Goal: Task Accomplishment & Management: Complete application form

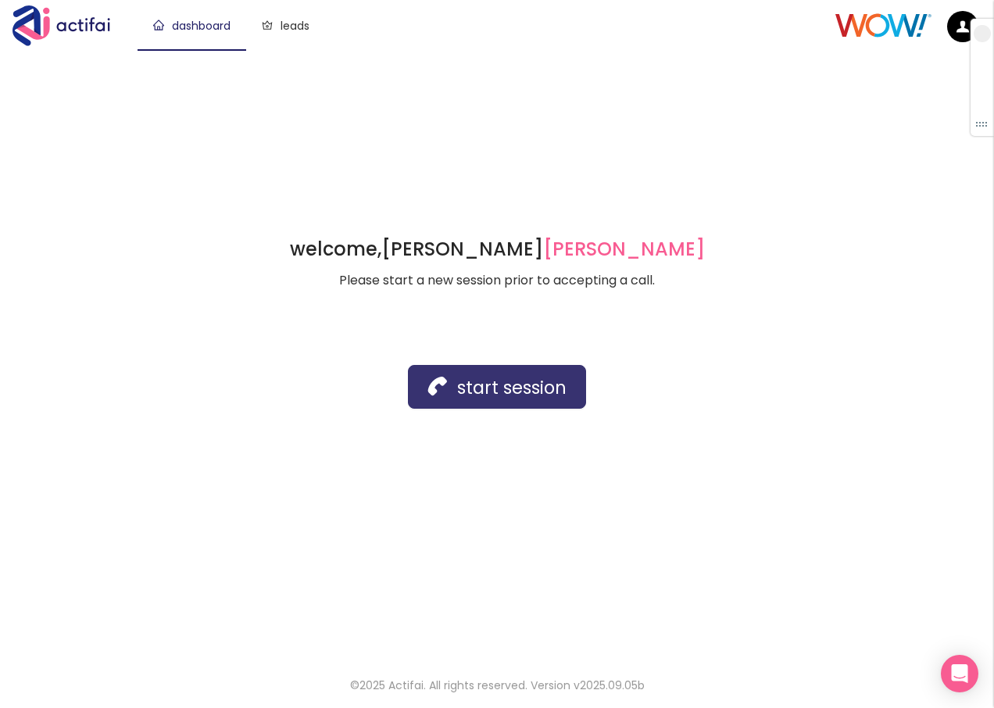
click at [474, 374] on button "start session" at bounding box center [497, 387] width 178 height 44
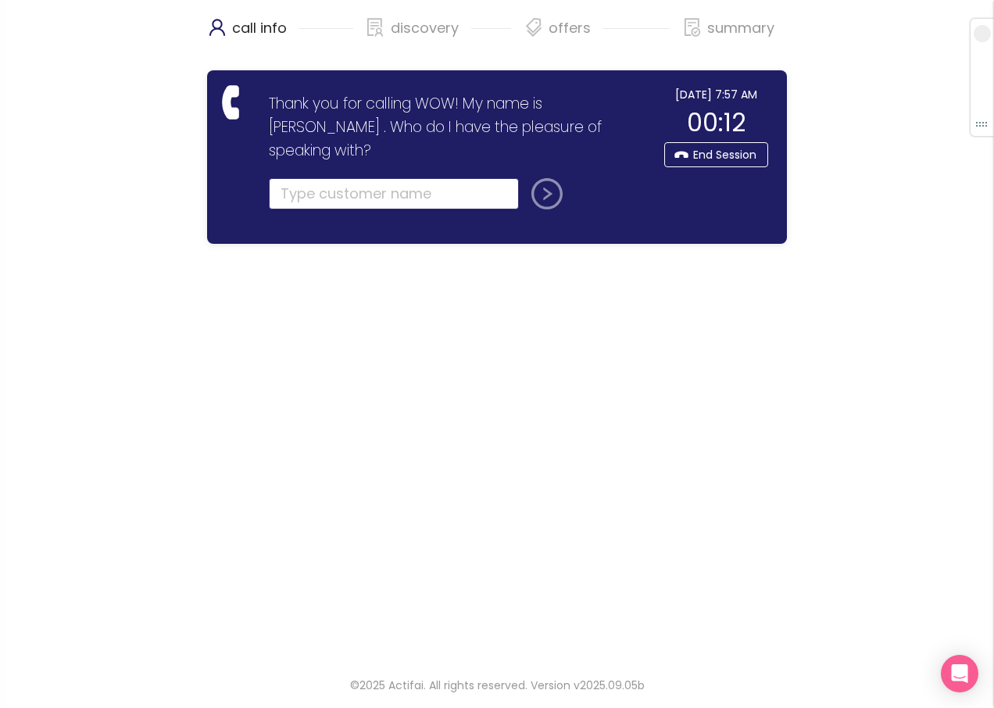
click at [291, 178] on input "text" at bounding box center [394, 193] width 250 height 31
click at [395, 178] on input "text" at bounding box center [394, 193] width 250 height 31
drag, startPoint x: 301, startPoint y: 170, endPoint x: 353, endPoint y: 176, distance: 51.9
click at [302, 178] on input "text" at bounding box center [394, 193] width 250 height 31
click at [539, 178] on button "submit" at bounding box center [544, 193] width 38 height 31
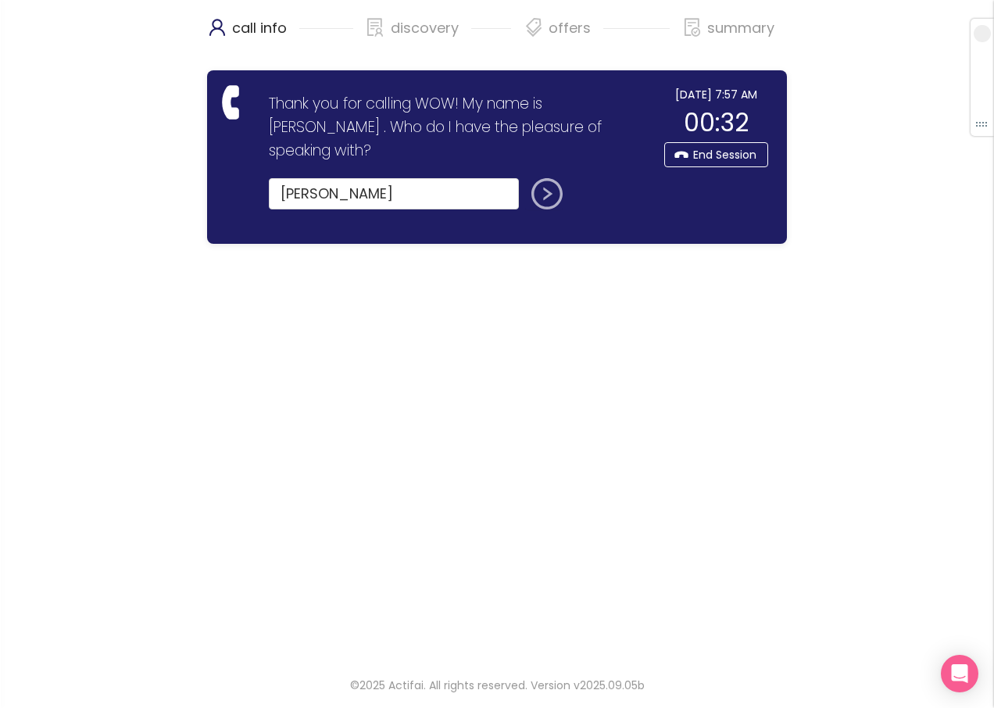
type input "[PERSON_NAME]"
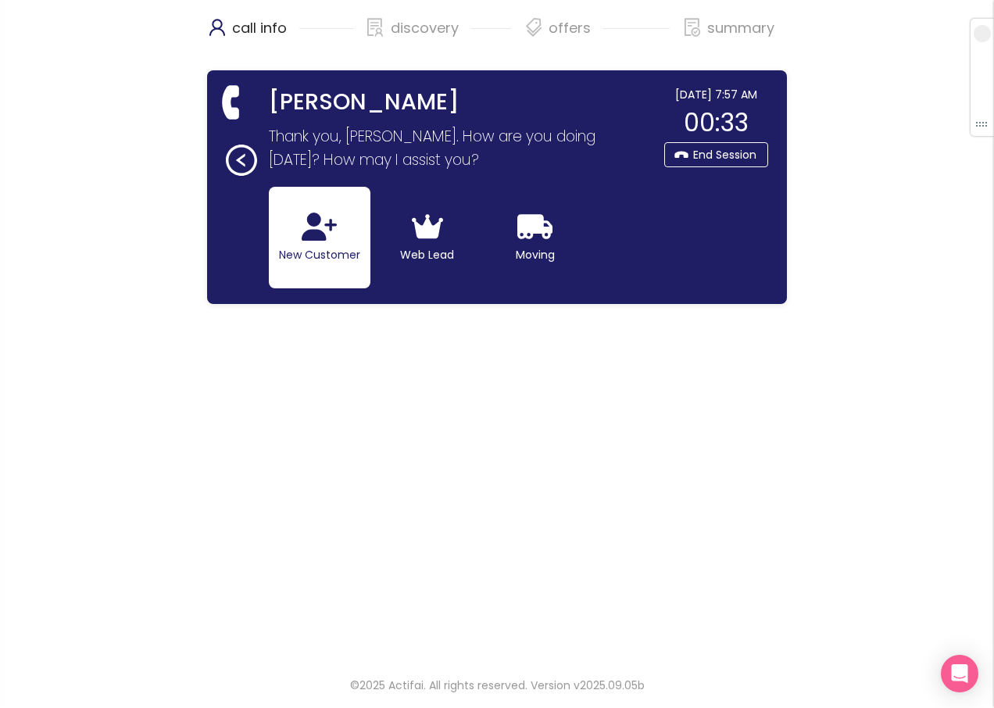
click at [297, 254] on button "New Customer" at bounding box center [320, 238] width 102 height 102
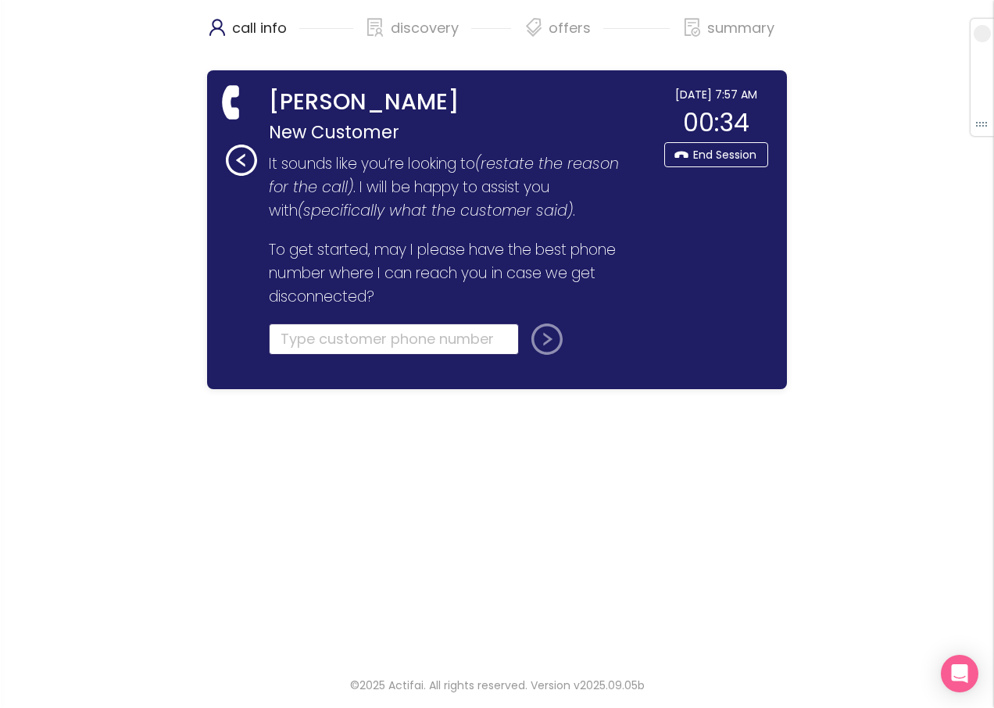
drag, startPoint x: 297, startPoint y: 346, endPoint x: 223, endPoint y: 317, distance: 79.7
click at [252, 335] on section "Thank you for calling WOW! My name is [PERSON_NAME] . Who do I have the pleasur…" at bounding box center [450, 260] width 412 height 228
type input "[PHONE_NUMBER]"
click at [544, 335] on button "submit" at bounding box center [544, 339] width 38 height 31
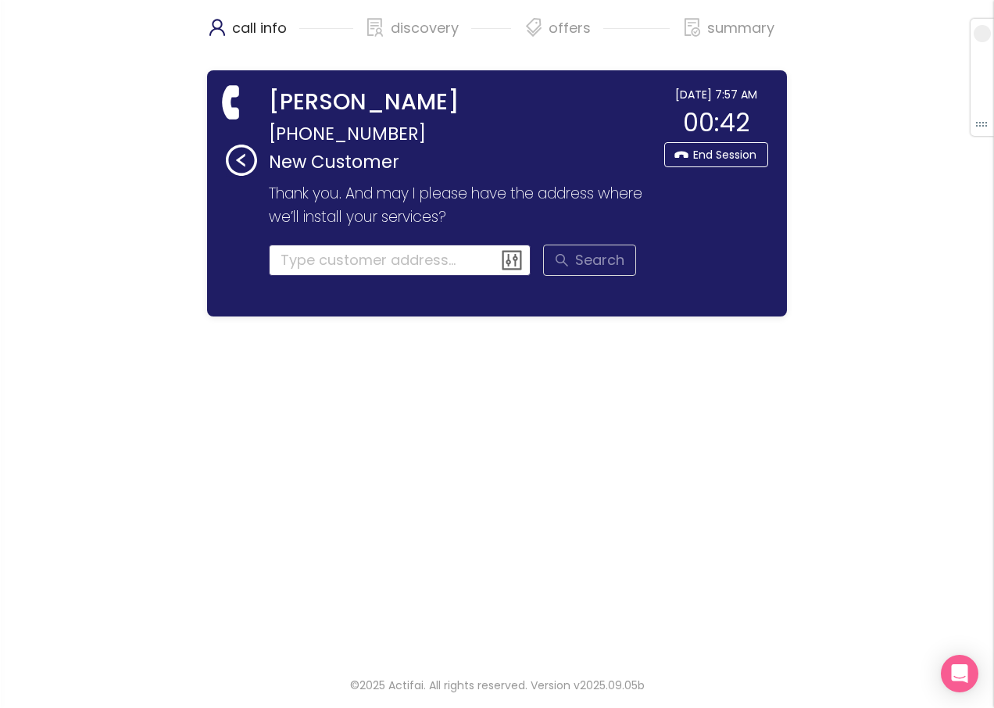
click at [307, 252] on input at bounding box center [400, 260] width 263 height 31
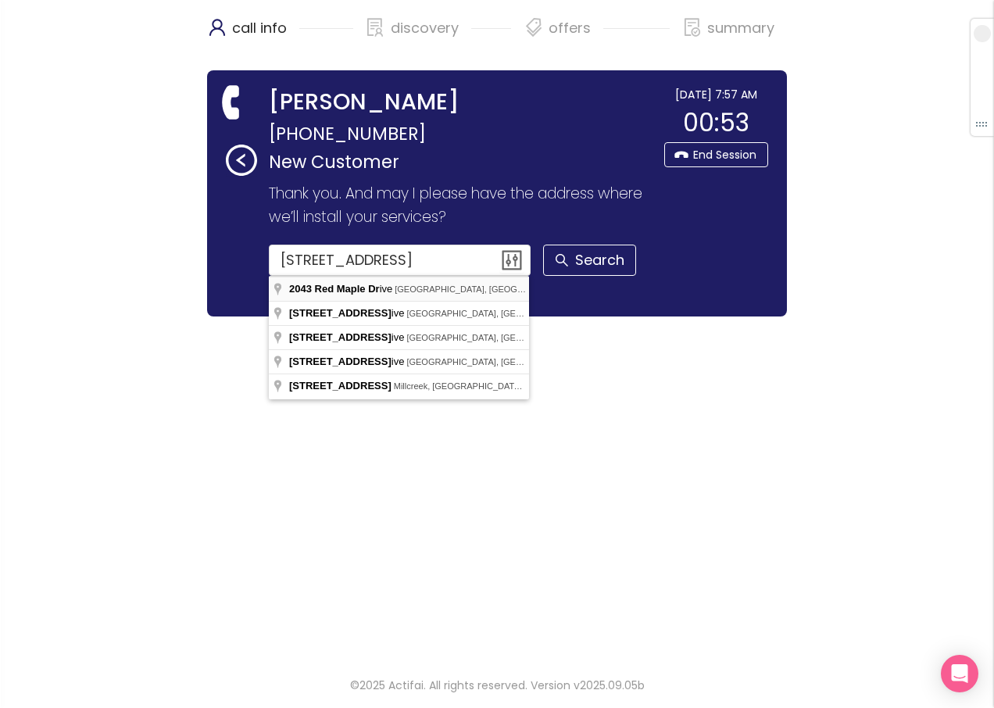
type input "[STREET_ADDRESS]"
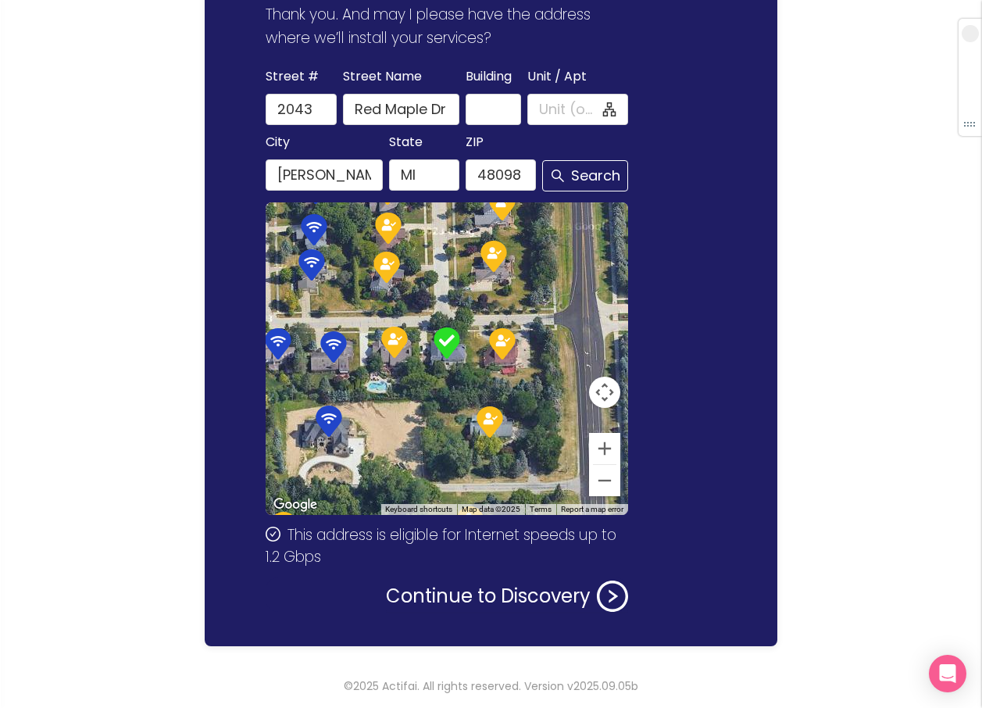
scroll to position [180, 0]
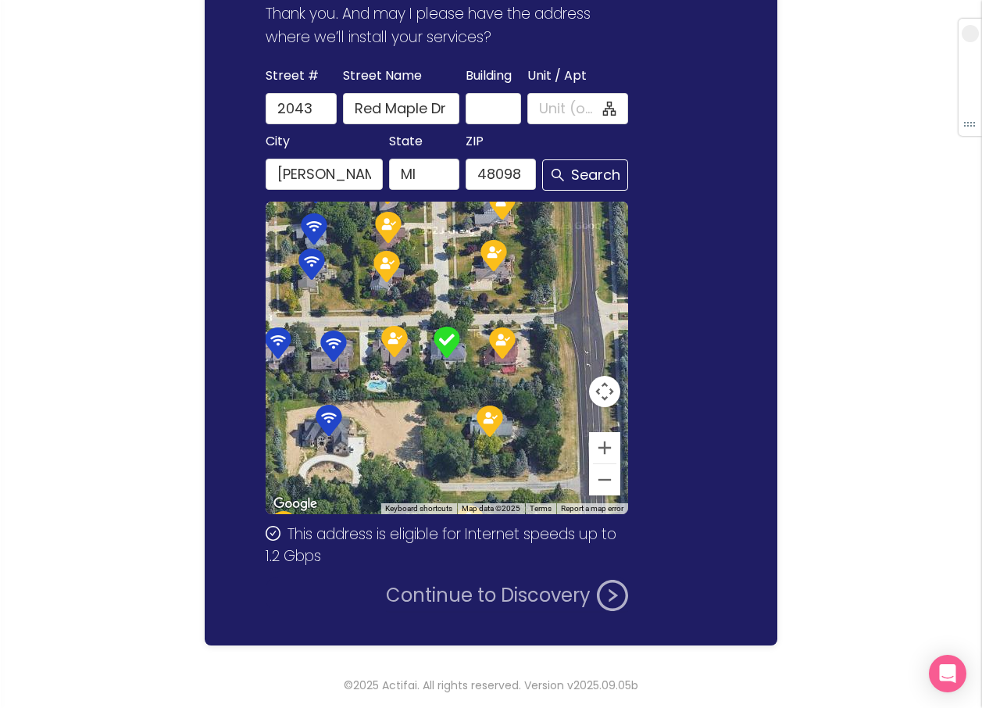
click at [464, 601] on button "Continue to Discovery" at bounding box center [507, 595] width 242 height 31
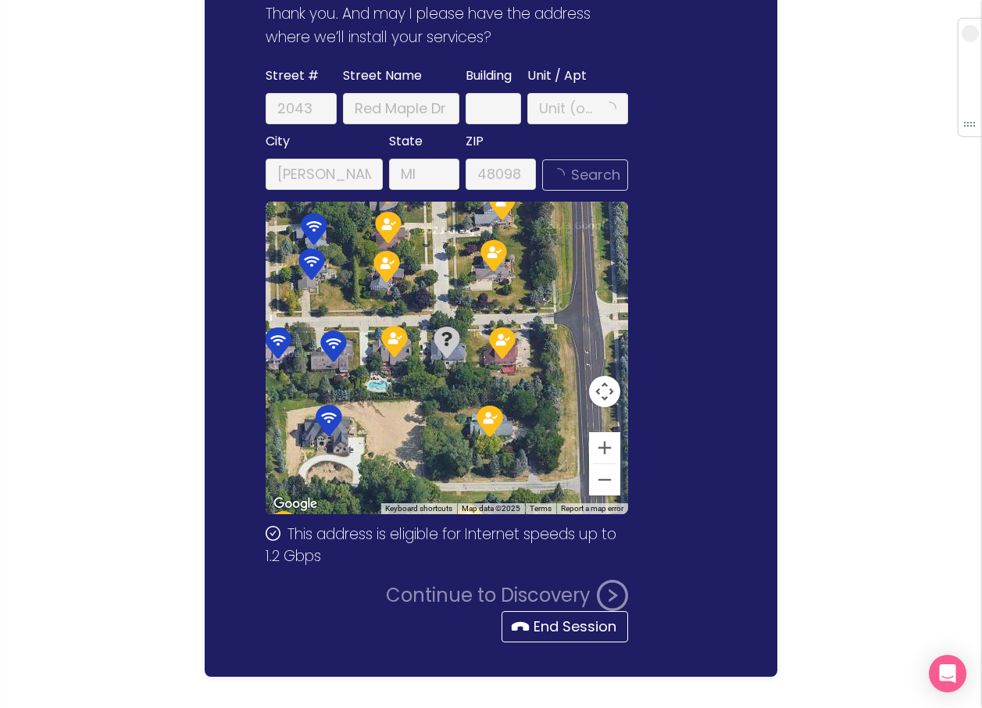
scroll to position [0, 0]
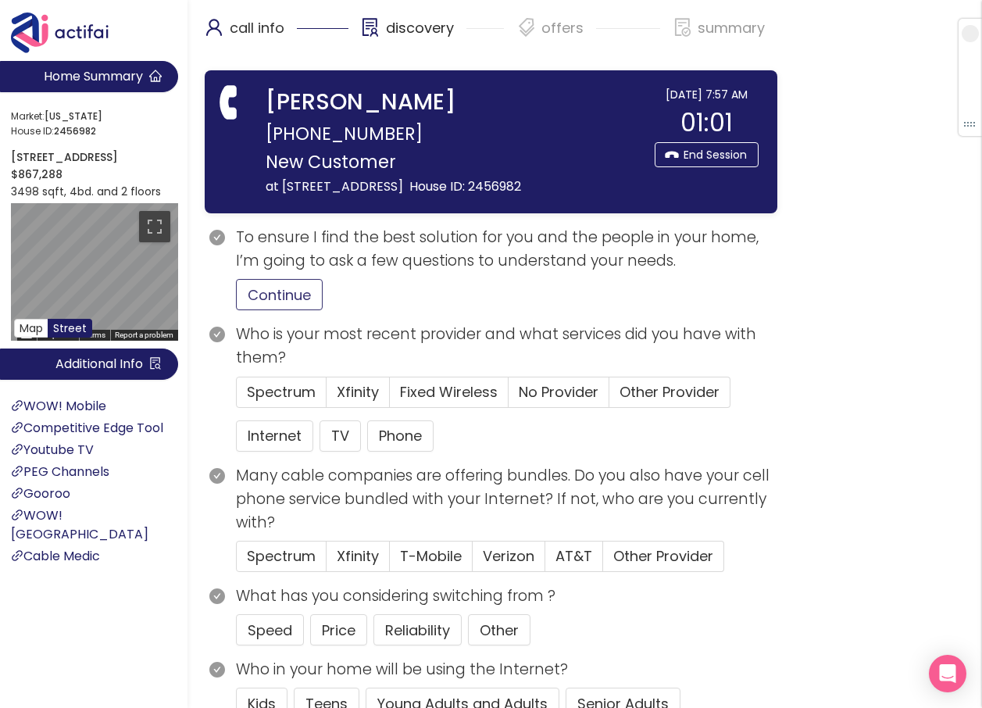
click at [264, 297] on button "Continue" at bounding box center [279, 294] width 87 height 31
click at [664, 393] on span "Other Provider" at bounding box center [670, 392] width 100 height 20
click at [610, 397] on input "Other Provider" at bounding box center [610, 397] width 0 height 0
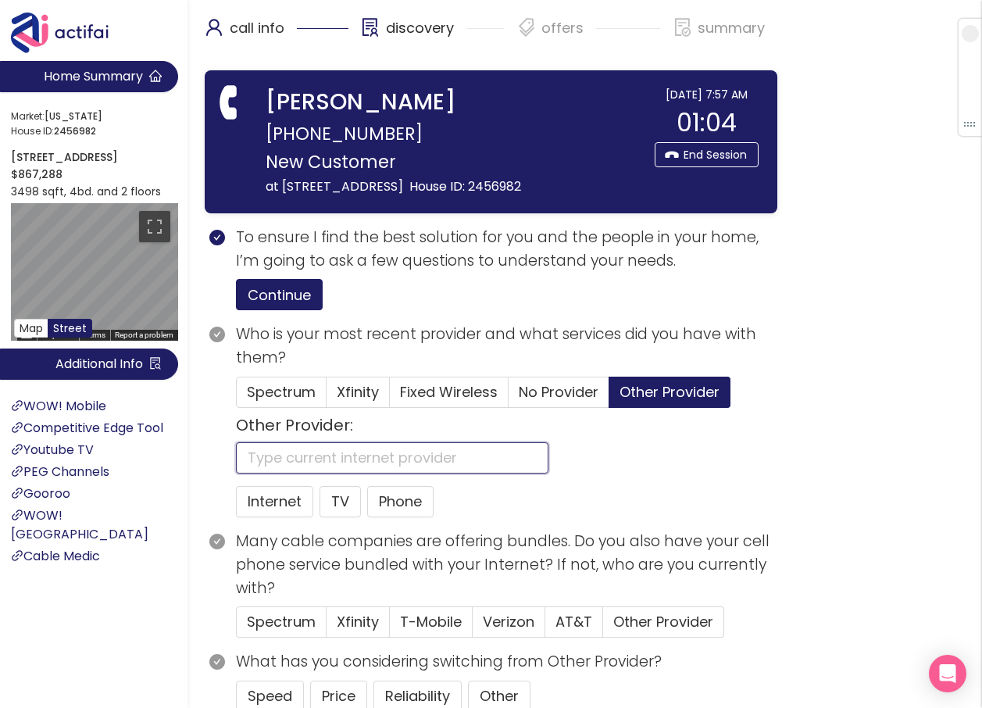
click at [307, 450] on input "text" at bounding box center [392, 457] width 313 height 31
type input "ATT"
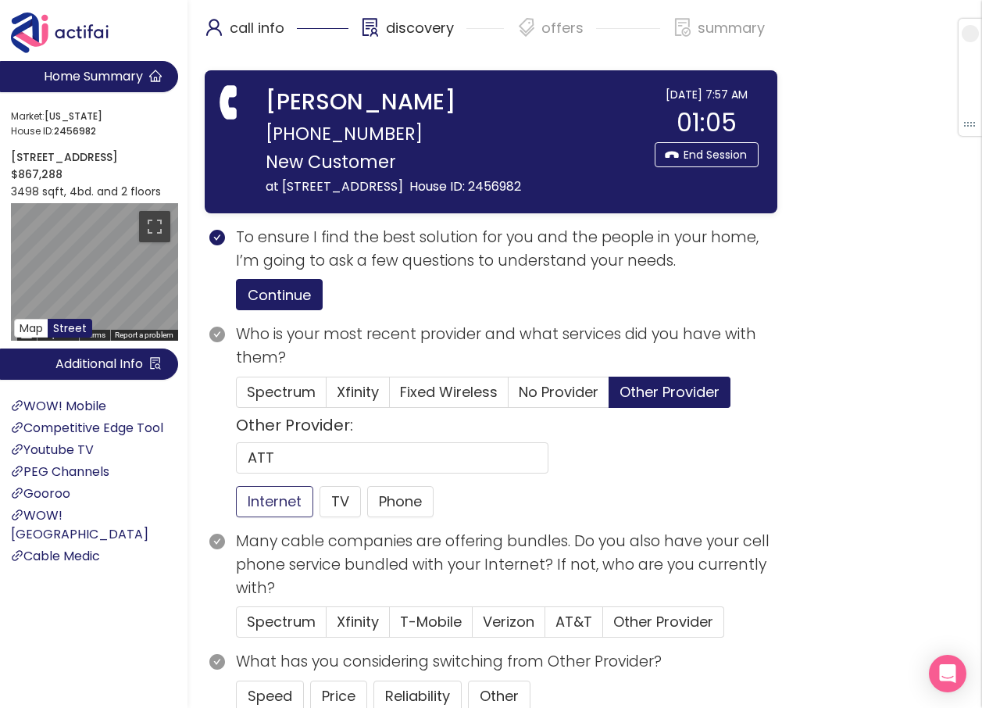
click at [270, 494] on button "Internet" at bounding box center [274, 501] width 77 height 31
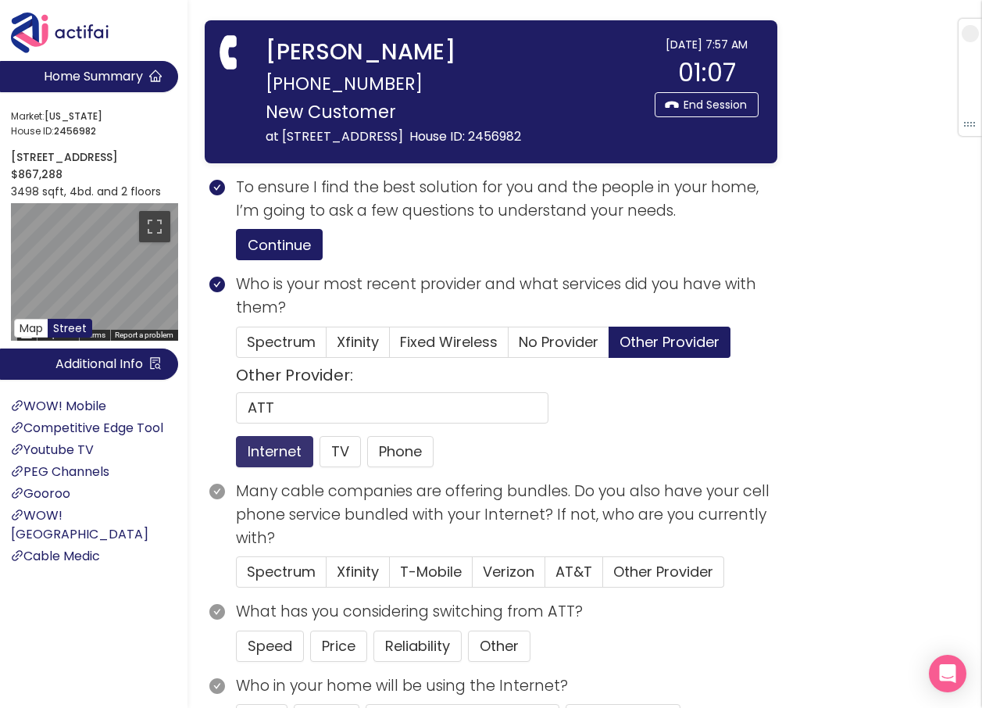
scroll to position [78, 0]
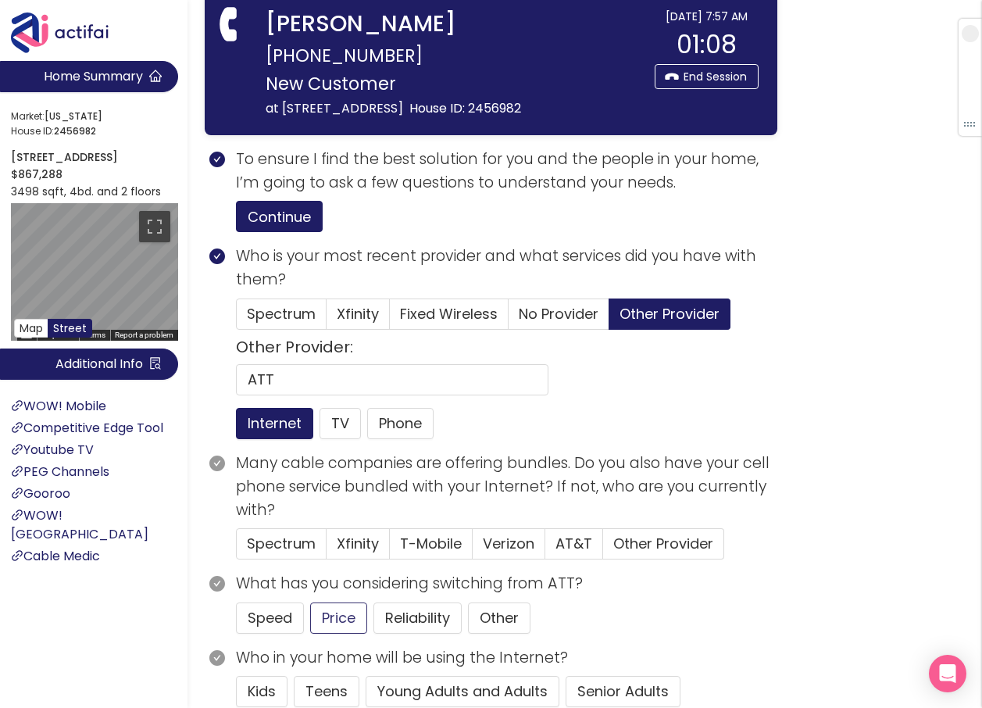
click at [344, 616] on button "Price" at bounding box center [338, 618] width 57 height 31
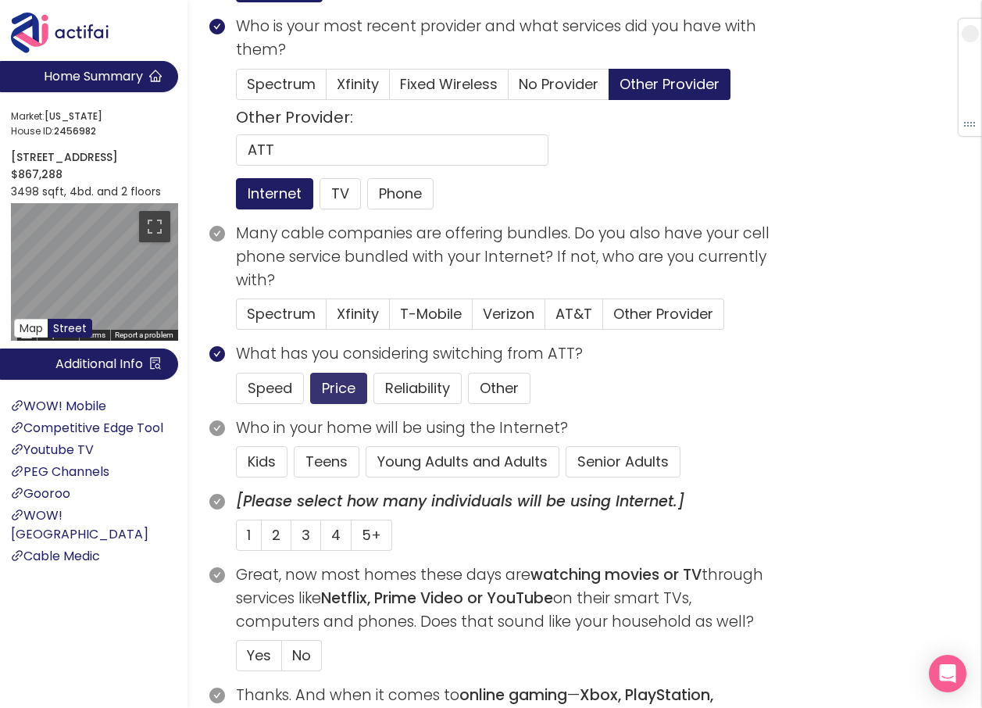
scroll to position [313, 0]
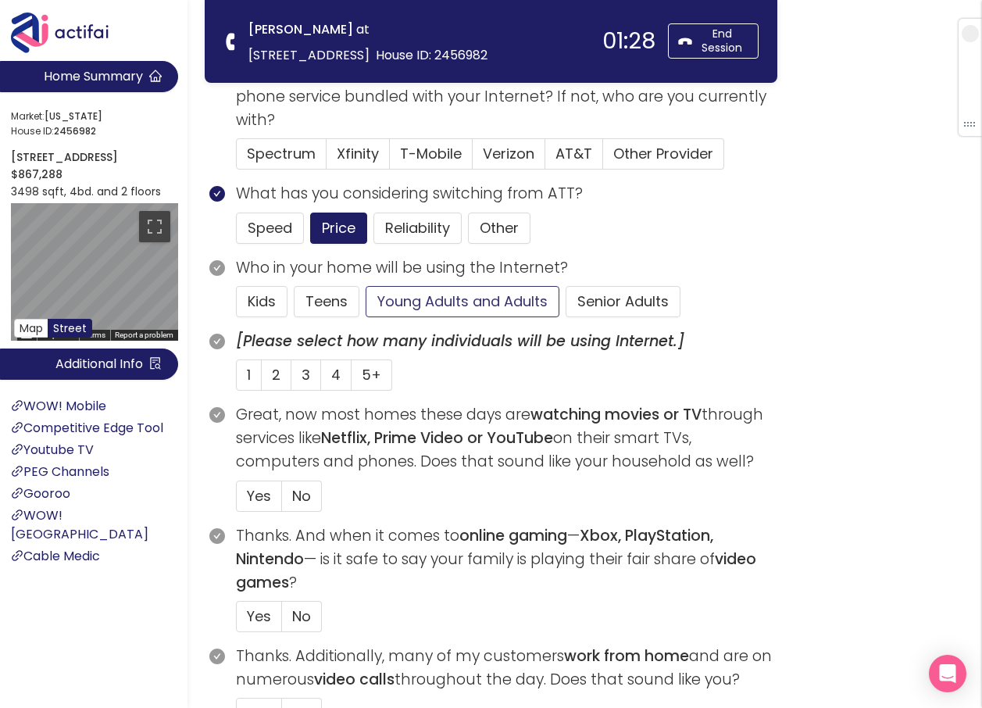
click at [445, 299] on button "Young Adults and Adults" at bounding box center [463, 301] width 194 height 31
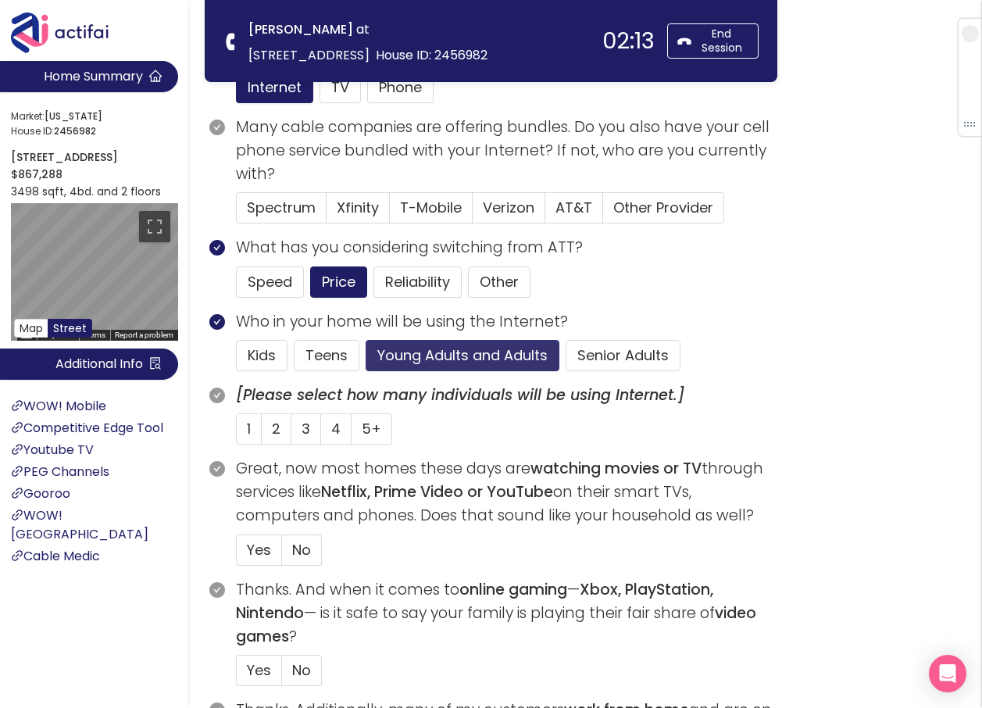
scroll to position [156, 0]
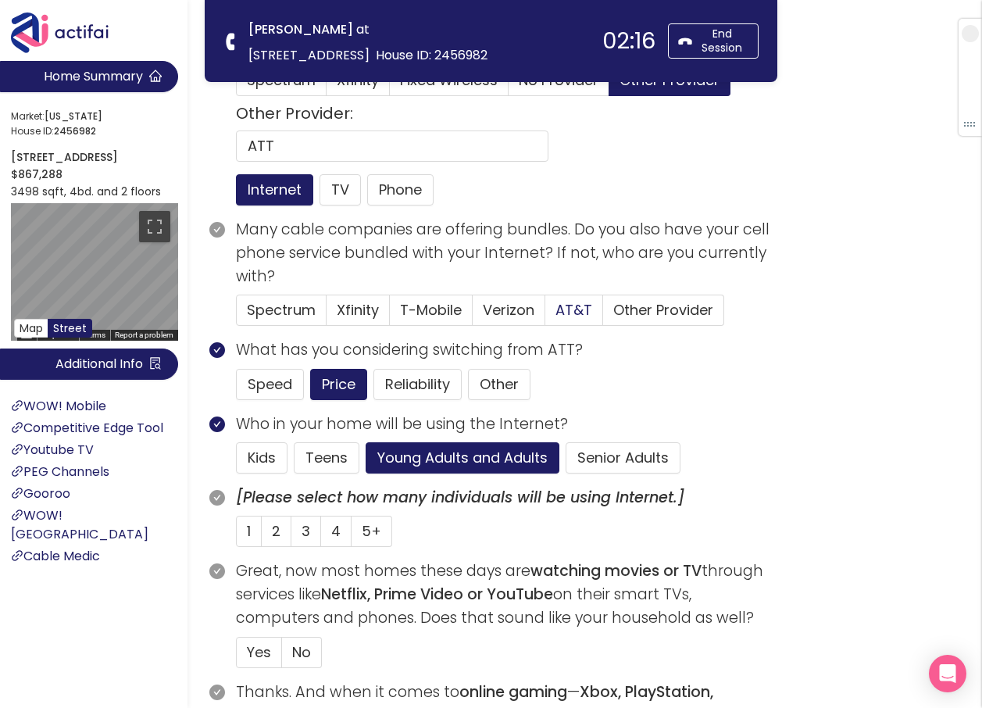
click at [569, 317] on span "AT&T" at bounding box center [574, 310] width 37 height 20
click at [546, 315] on input "AT&T" at bounding box center [546, 315] width 0 height 0
click at [252, 651] on span "Yes" at bounding box center [259, 652] width 24 height 20
click at [237, 657] on input "Yes" at bounding box center [237, 657] width 0 height 0
click at [335, 539] on span "4" at bounding box center [335, 531] width 9 height 20
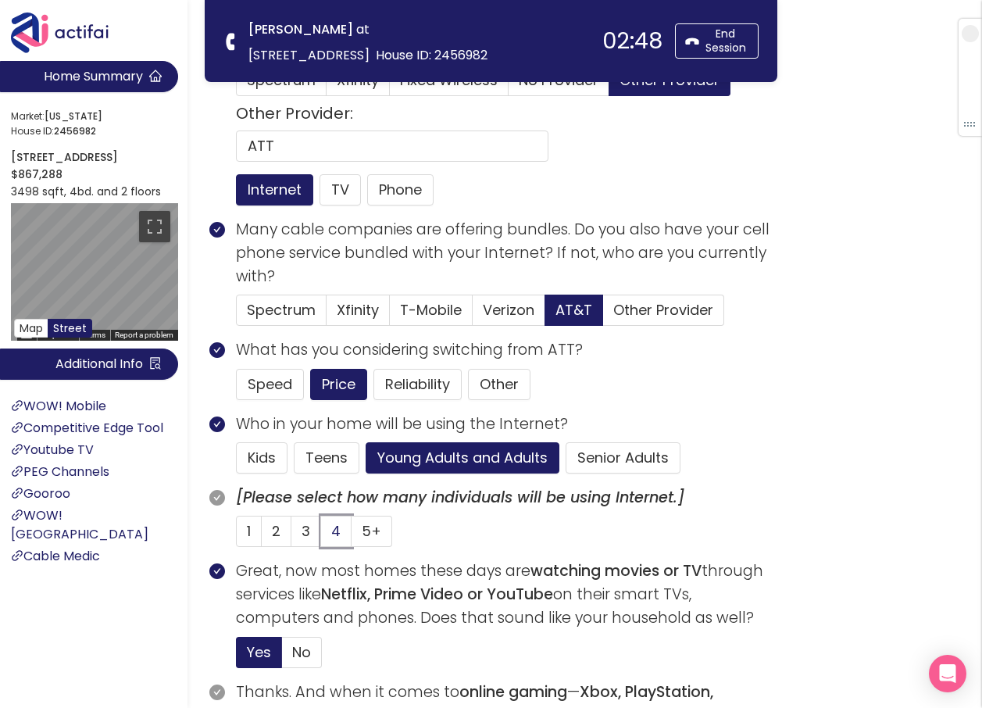
click at [321, 536] on input "4" at bounding box center [321, 536] width 0 height 0
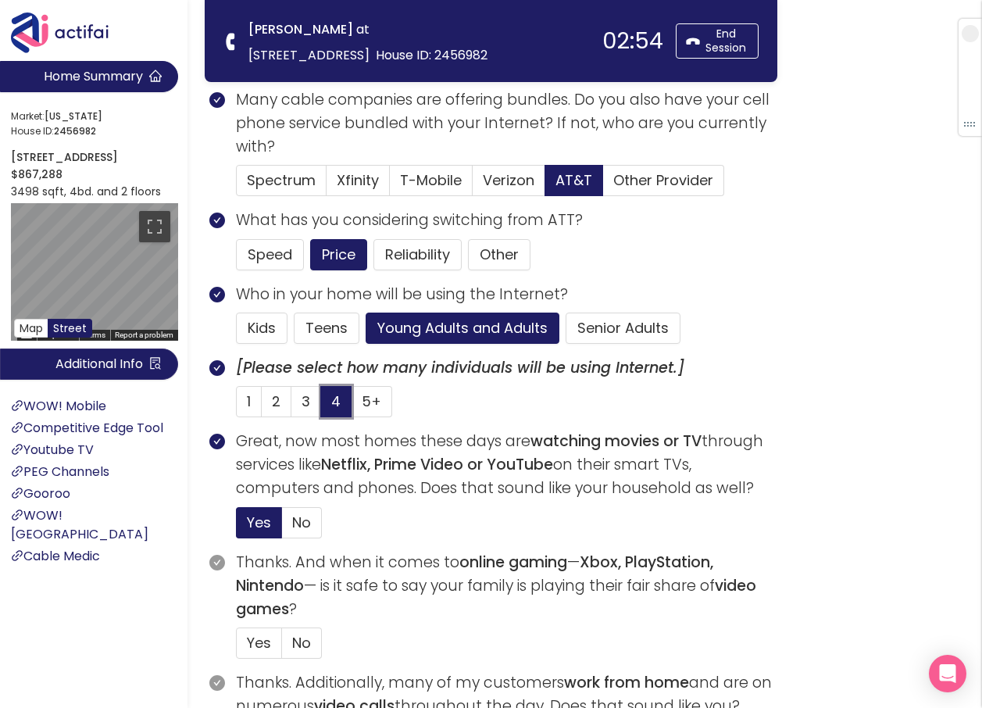
scroll to position [391, 0]
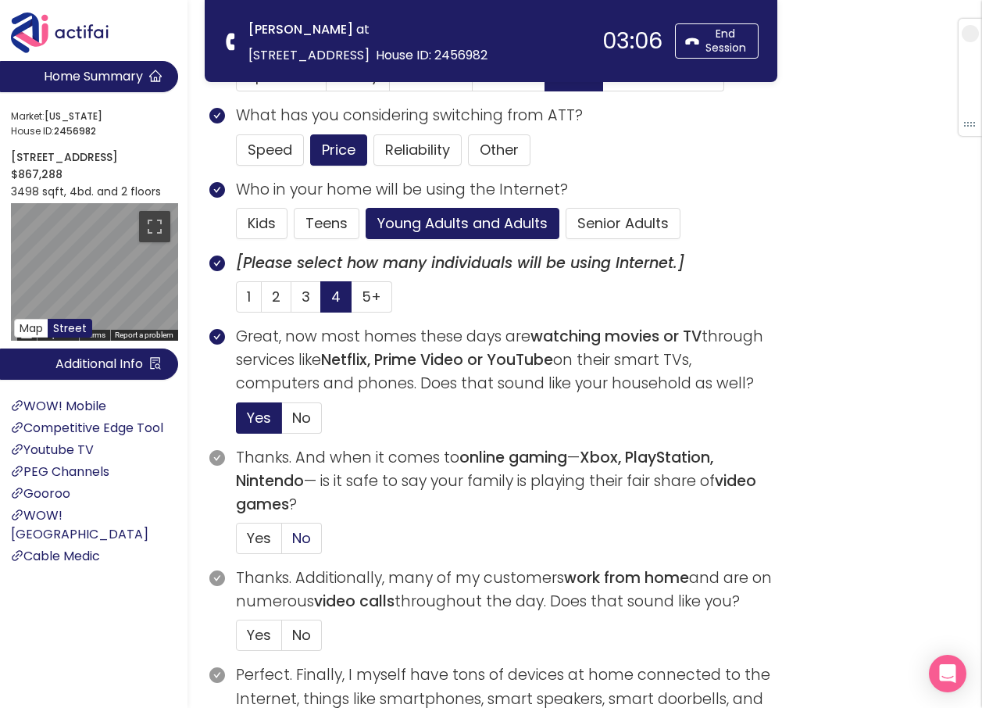
click at [302, 541] on span "No" at bounding box center [301, 538] width 19 height 20
click at [282, 543] on input "No" at bounding box center [282, 543] width 0 height 0
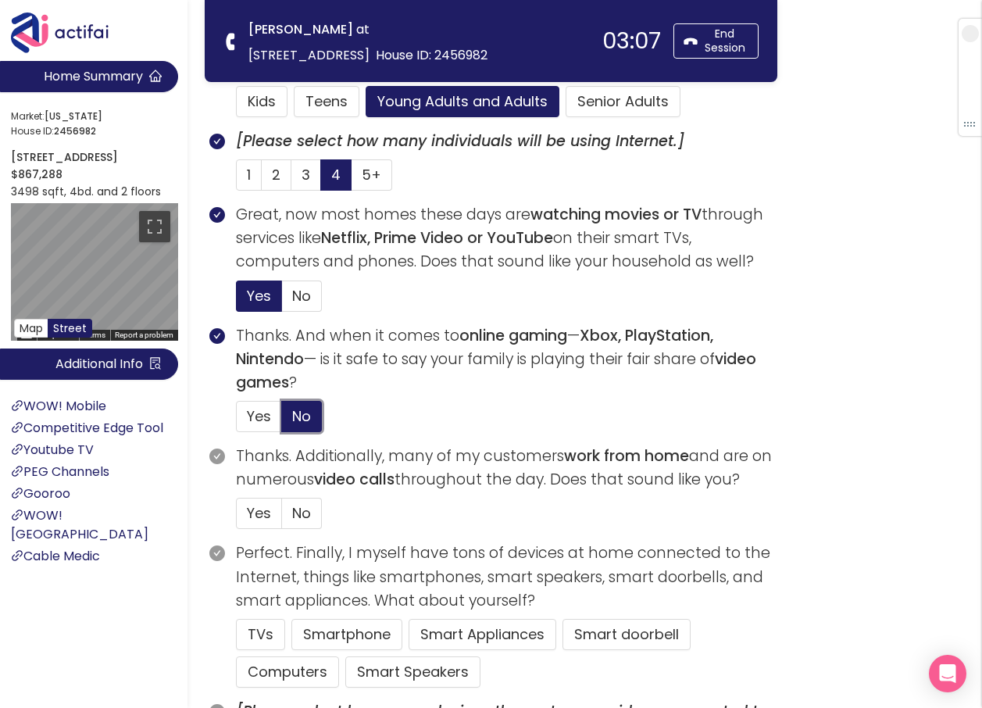
scroll to position [547, 0]
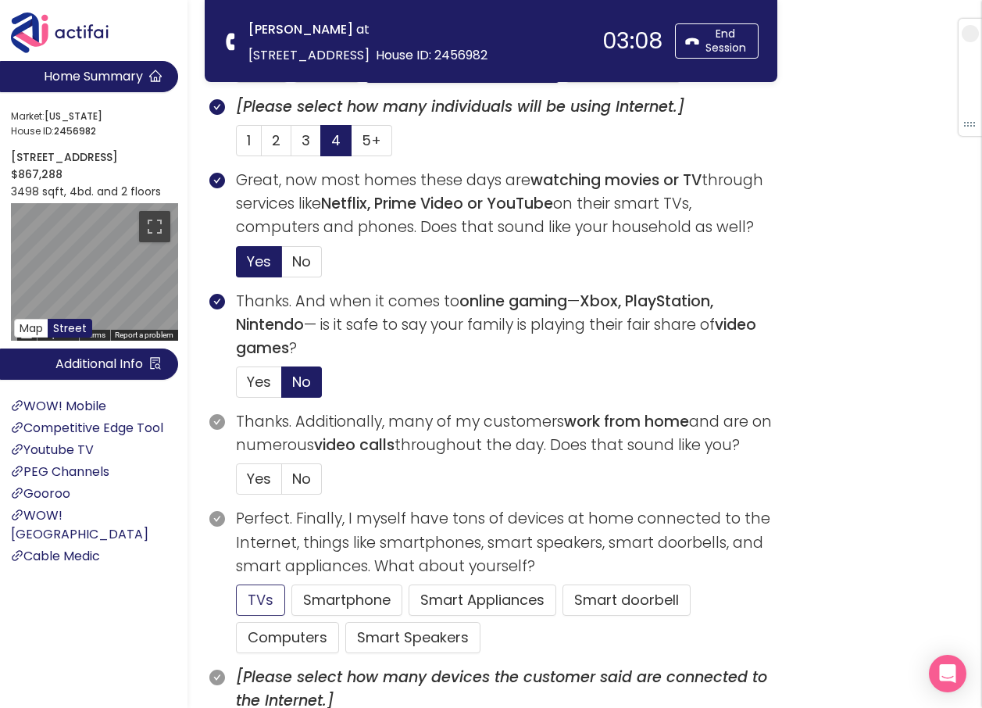
click at [255, 601] on button "TVs" at bounding box center [260, 600] width 49 height 31
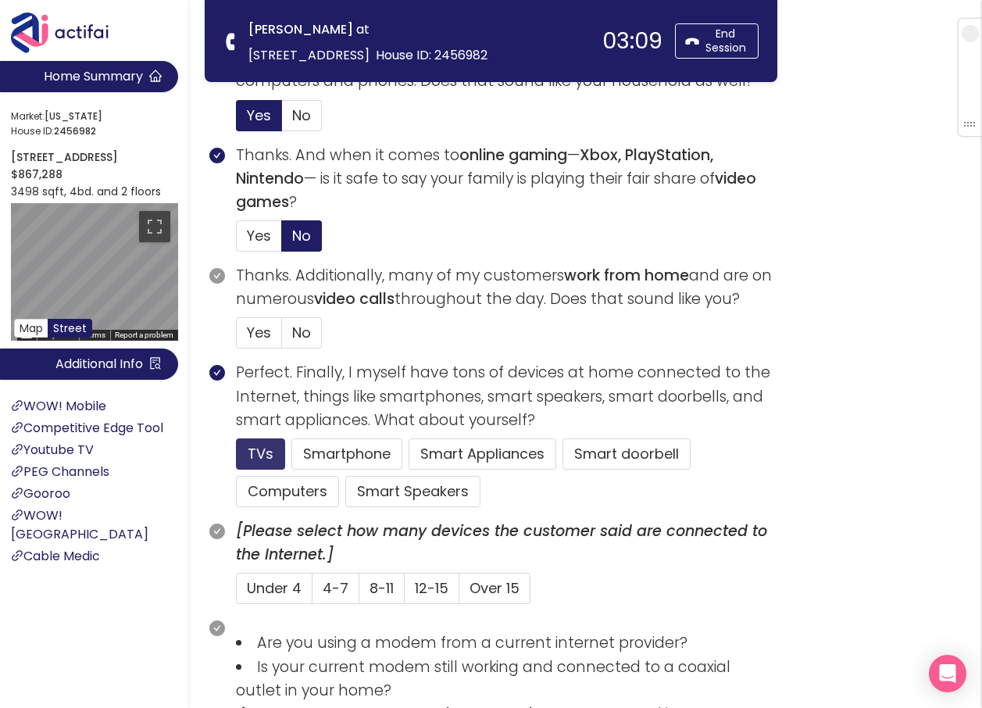
scroll to position [703, 0]
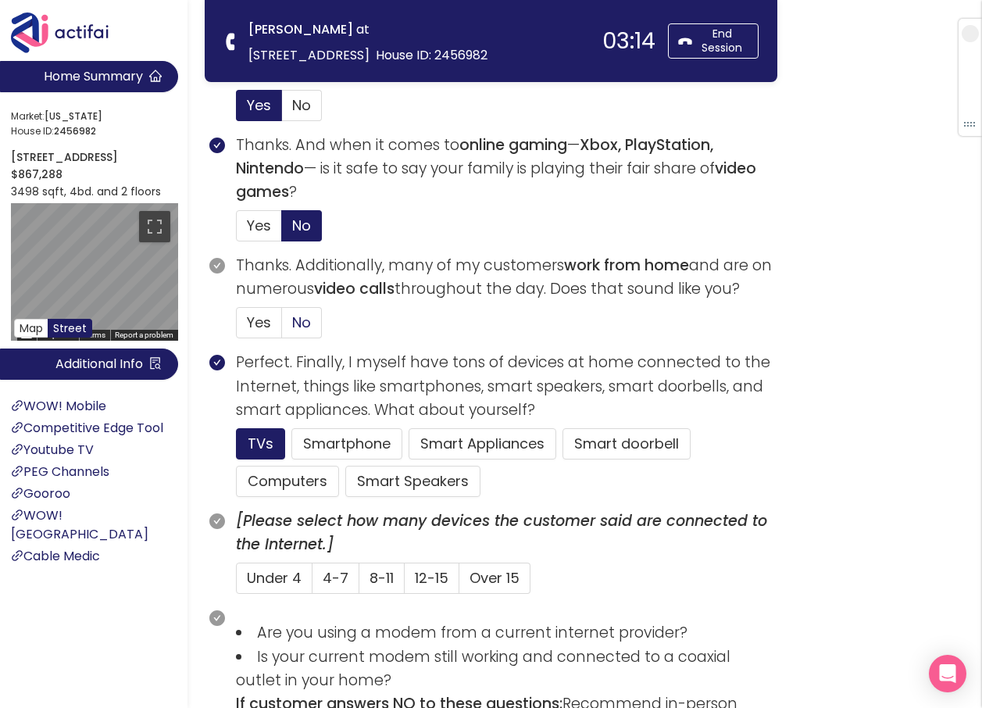
click at [310, 329] on span "No" at bounding box center [301, 323] width 19 height 20
click at [282, 327] on input "No" at bounding box center [282, 327] width 0 height 0
click at [396, 479] on button "Smart Speakers" at bounding box center [412, 481] width 135 height 31
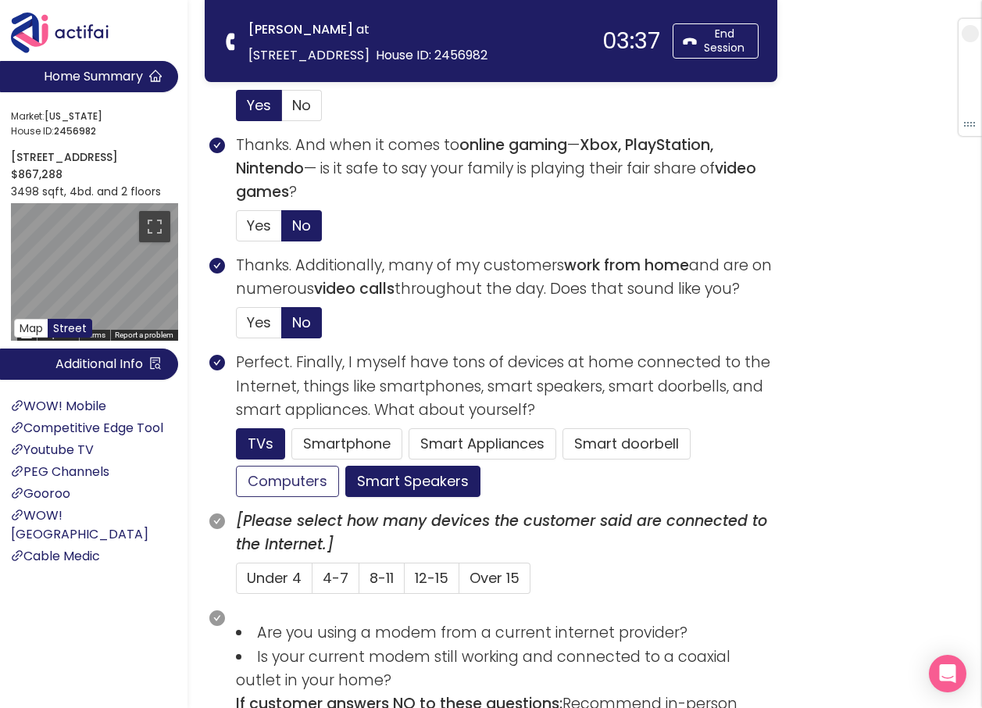
click at [274, 481] on button "Computers" at bounding box center [287, 481] width 103 height 31
click at [342, 439] on button "Smartphone" at bounding box center [347, 443] width 111 height 31
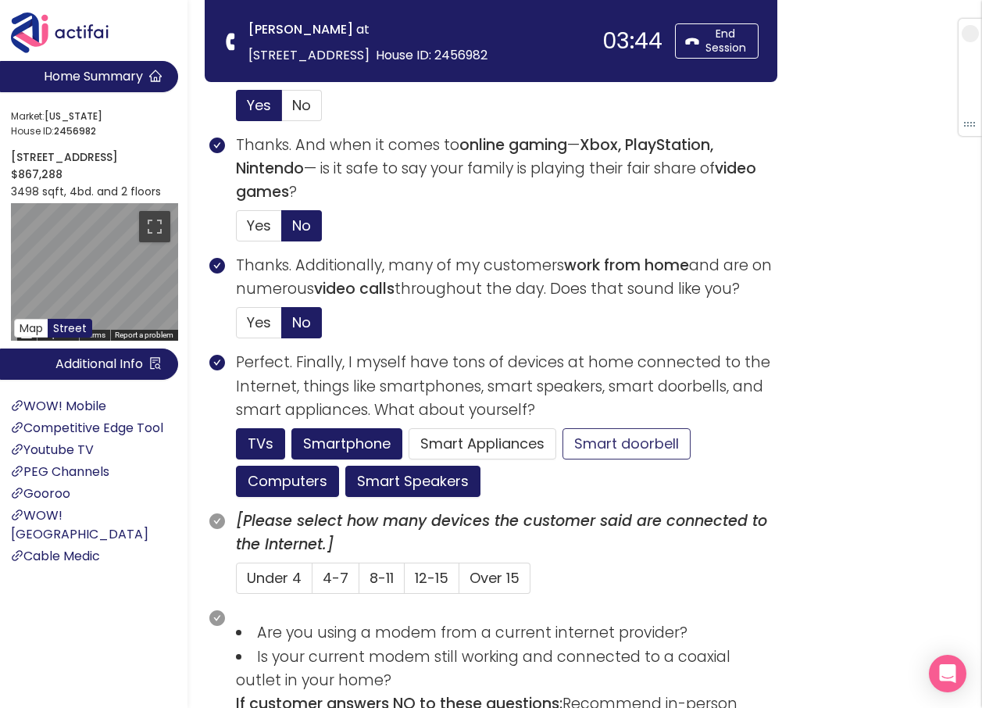
click at [589, 435] on button "Smart doorbell" at bounding box center [627, 443] width 128 height 31
click at [377, 578] on span "8-11" at bounding box center [382, 578] width 24 height 20
click at [360, 583] on input "8-11" at bounding box center [360, 583] width 0 height 0
click at [421, 575] on span "12-15" at bounding box center [432, 578] width 34 height 20
click at [405, 583] on input "12-15" at bounding box center [405, 583] width 0 height 0
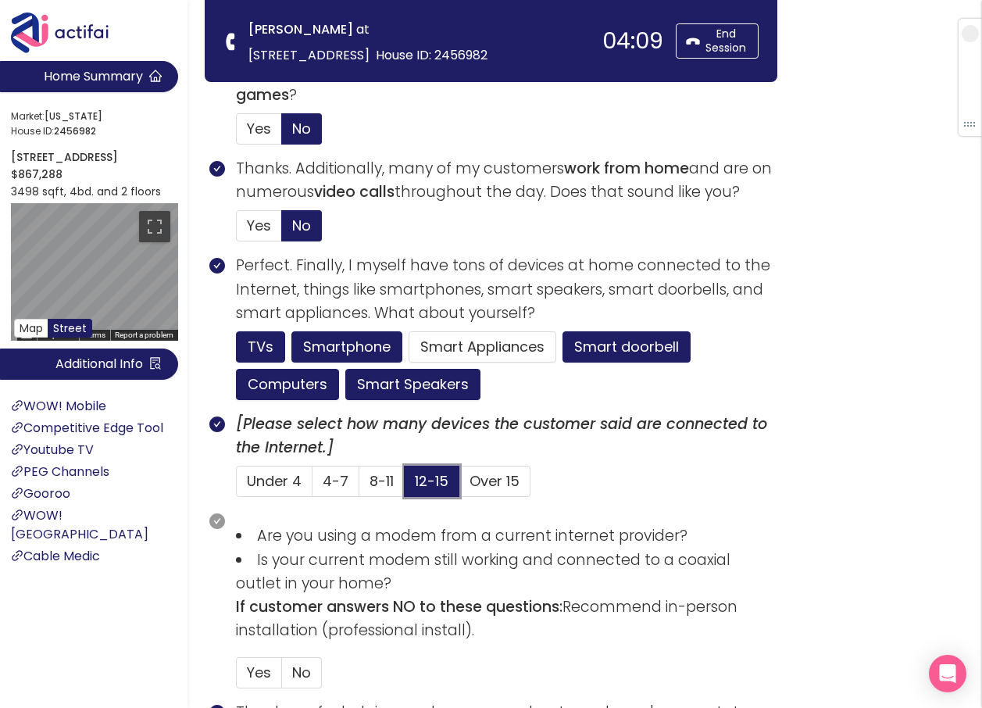
scroll to position [938, 0]
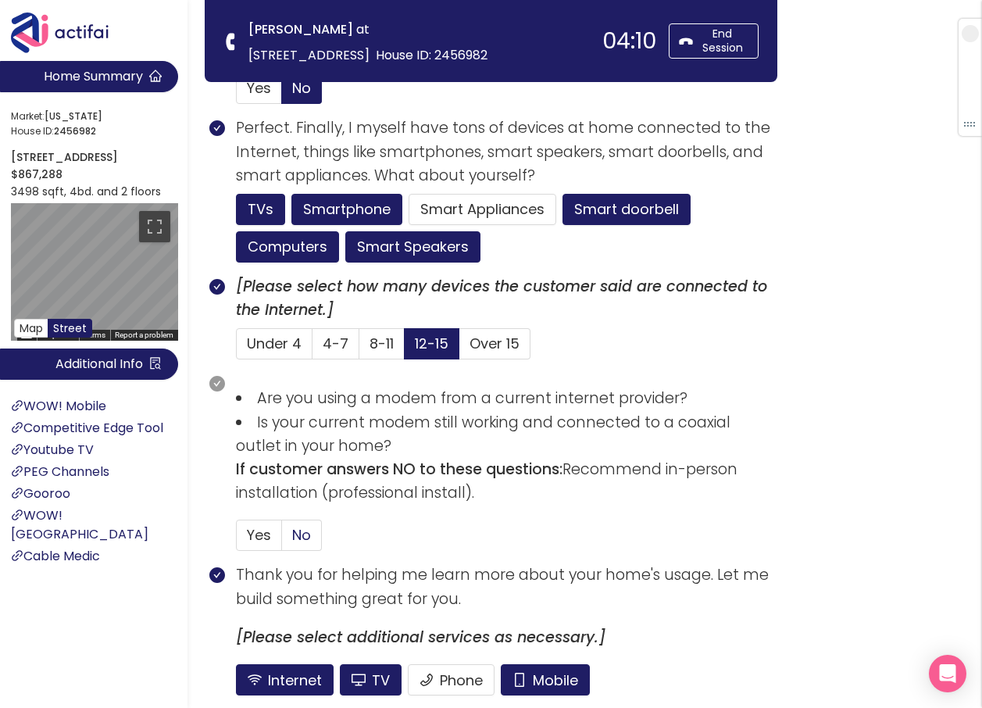
click at [307, 528] on span "No" at bounding box center [301, 535] width 19 height 20
click at [282, 540] on input "No" at bounding box center [282, 540] width 0 height 0
click at [572, 671] on button "Mobile" at bounding box center [545, 679] width 89 height 31
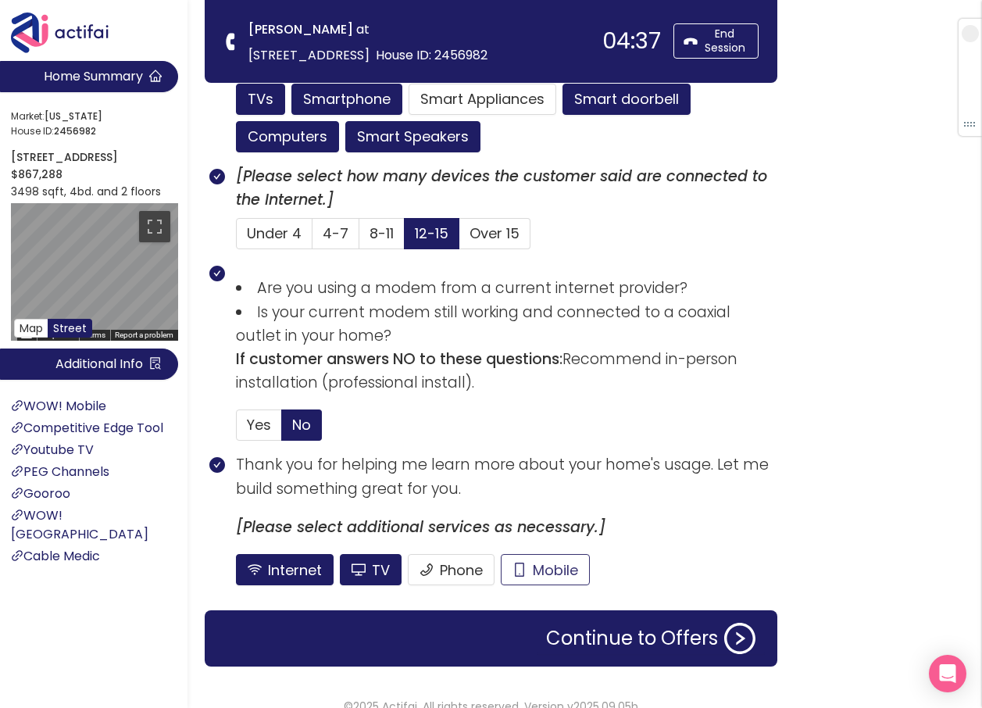
scroll to position [1069, 0]
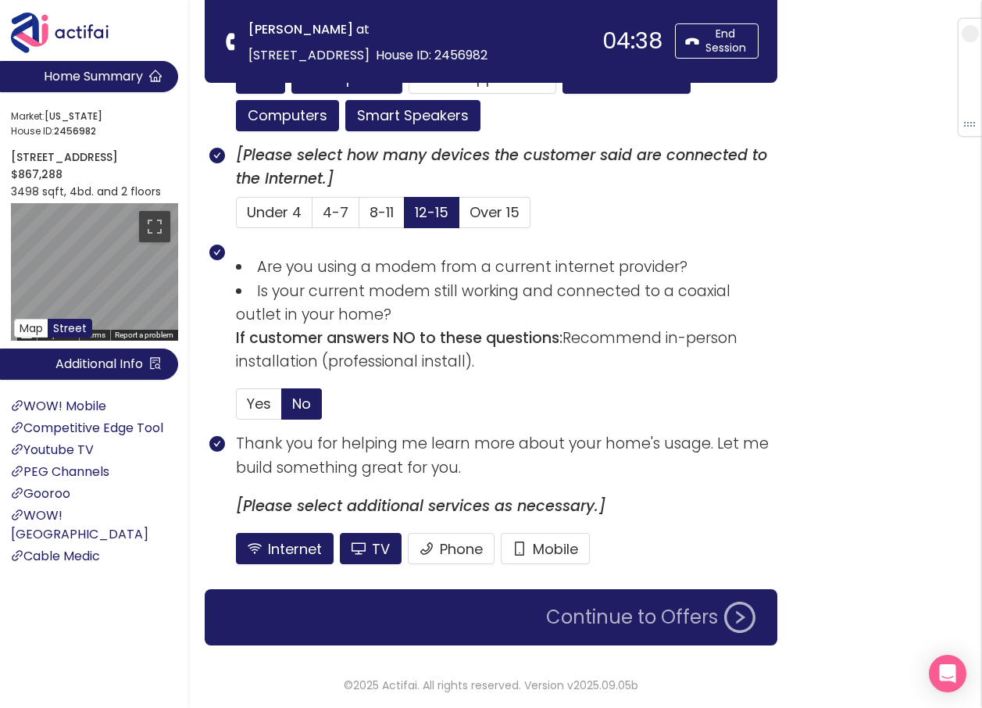
click at [613, 610] on button "Continue to Offers" at bounding box center [651, 617] width 228 height 31
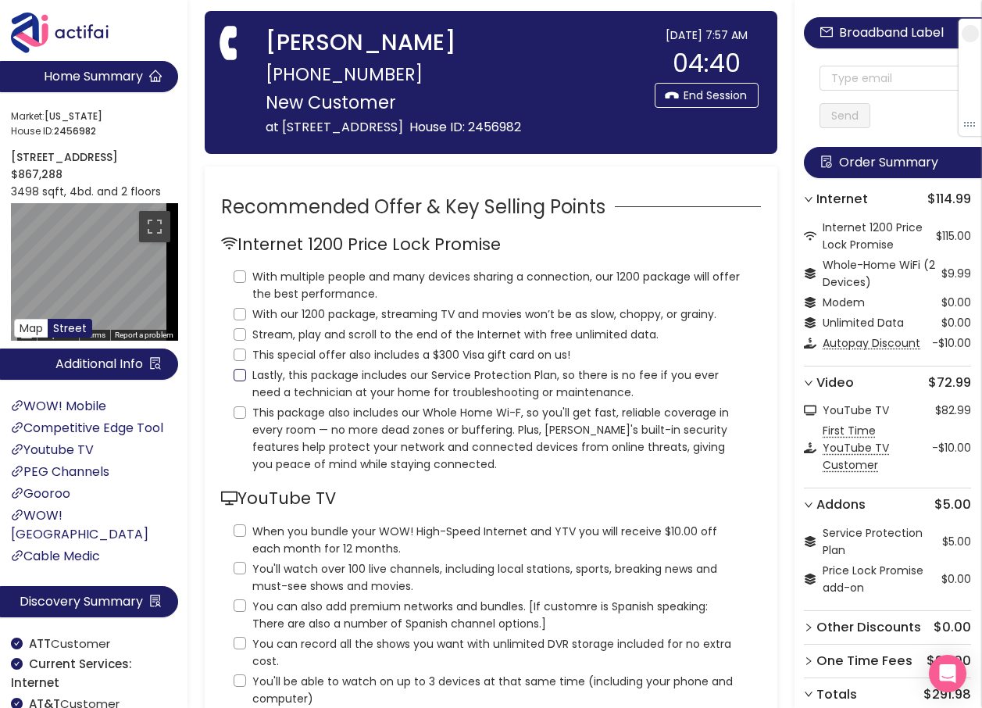
scroll to position [0, 0]
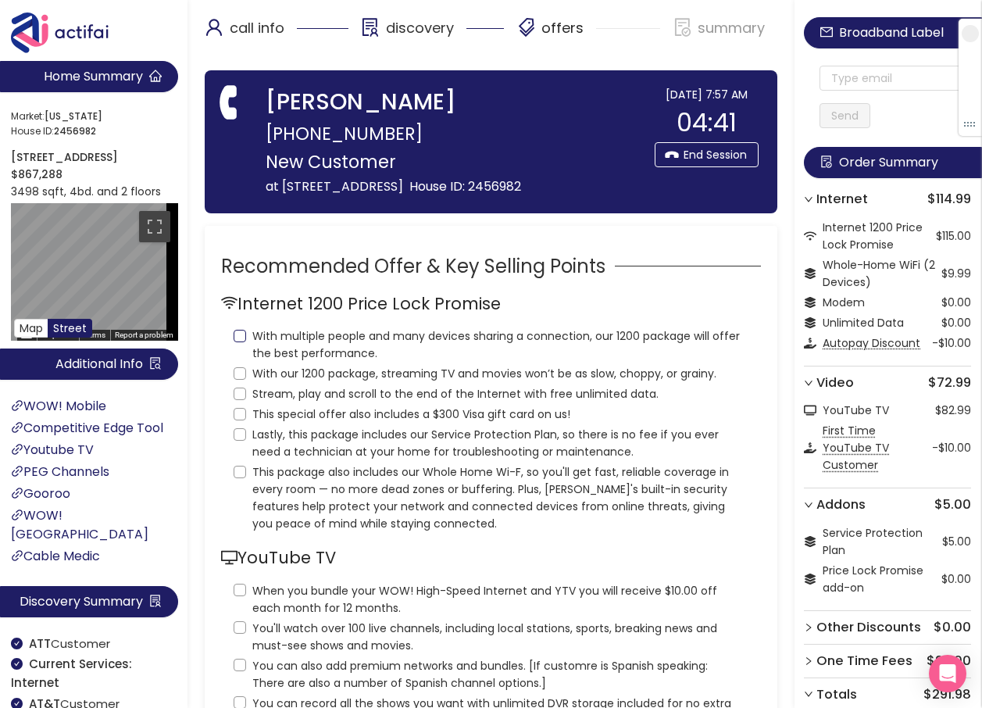
click at [241, 333] on input "With multiple people and many devices sharing a connection, our 1200 package wi…" at bounding box center [240, 336] width 13 height 13
checkbox input "true"
click at [241, 378] on input "With our 1200 package, streaming TV and movies won’t be as slow, choppy, or gra…" at bounding box center [240, 373] width 13 height 13
checkbox input "true"
click at [241, 388] on input "Stream, play and scroll to the end of the Internet with free unlimited data." at bounding box center [240, 394] width 13 height 13
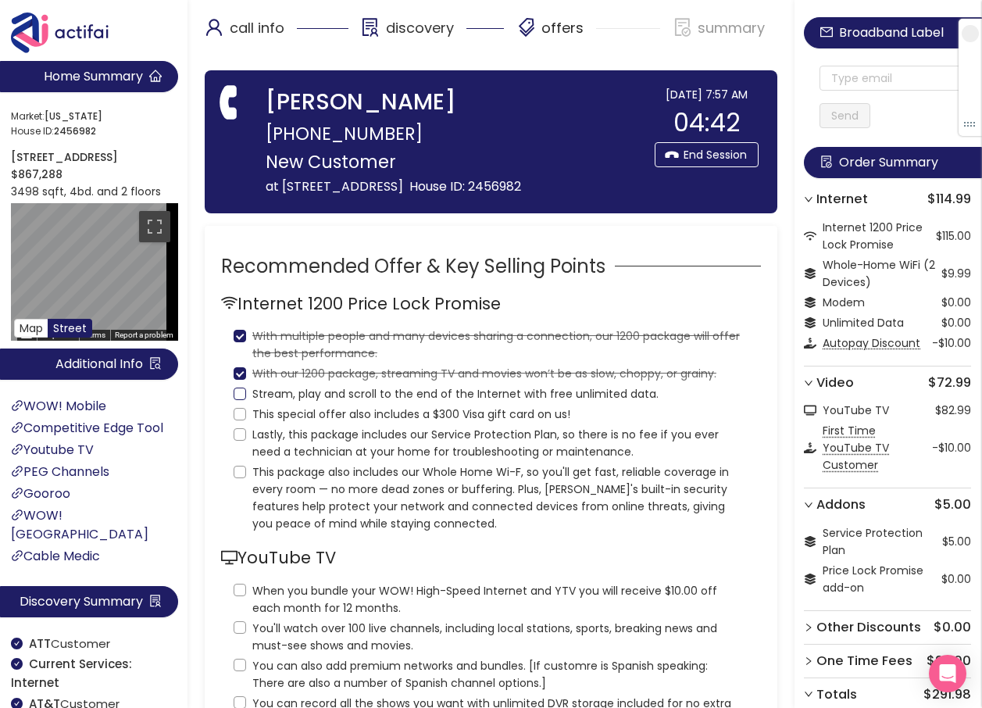
checkbox input "true"
click at [239, 410] on input "This special offer also includes a $300 Visa gift card on us!" at bounding box center [240, 414] width 13 height 13
checkbox input "true"
click at [240, 431] on input "Lastly, this package includes our Service Protection Plan, so there is no fee i…" at bounding box center [240, 434] width 13 height 13
checkbox input "true"
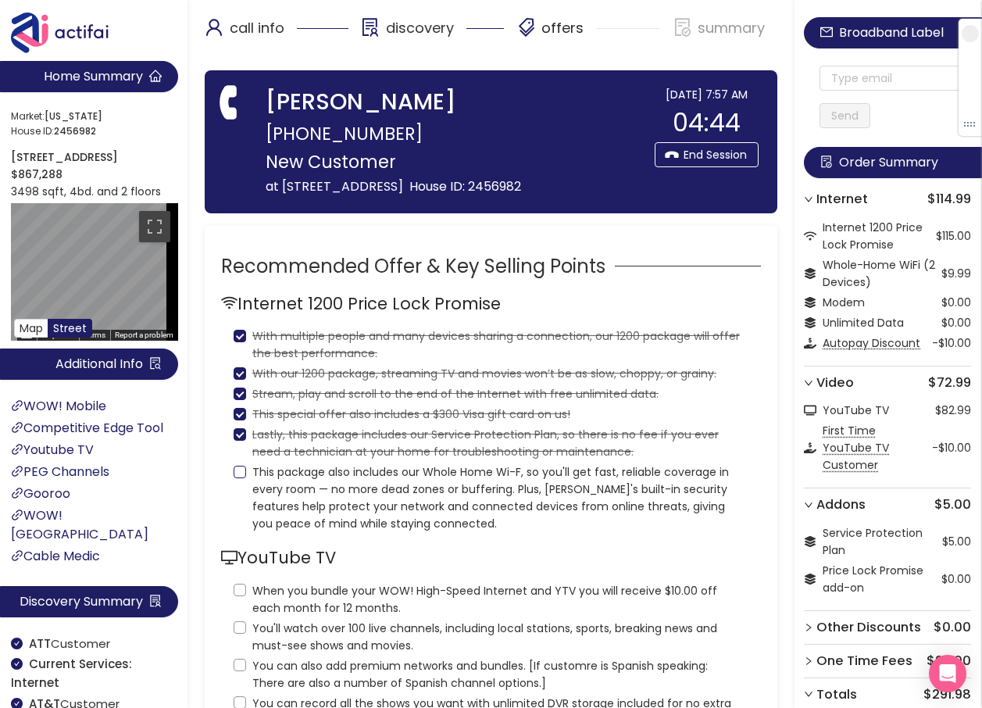
click at [242, 470] on input "This package also includes our Whole Home Wi-F, so you'll get fast, reliable co…" at bounding box center [240, 472] width 13 height 13
checkbox input "true"
click at [237, 590] on input "When you bundle your WOW! High-Speed Internet and YTV you will receive $10.00 o…" at bounding box center [240, 590] width 13 height 13
checkbox input "true"
click at [241, 631] on input "You'll watch over 100 live channels, including local stations, sports, breaking…" at bounding box center [240, 627] width 13 height 13
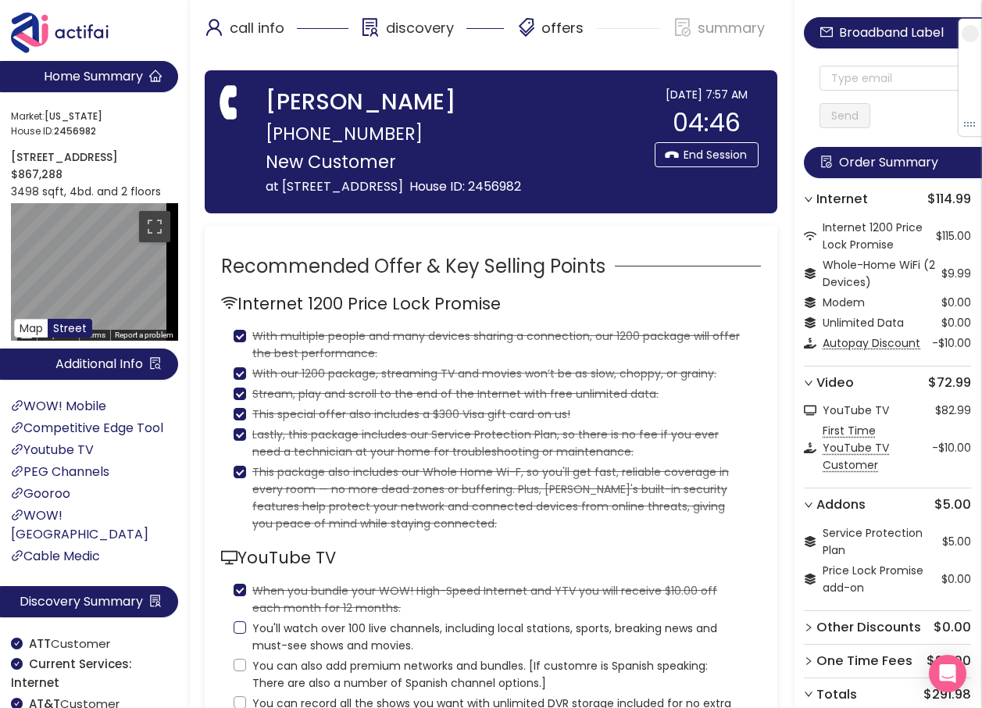
checkbox input "true"
click at [242, 660] on input "You can also add premium networks and bundles. [If customre is Spanish speaking…" at bounding box center [240, 665] width 13 height 13
checkbox input "true"
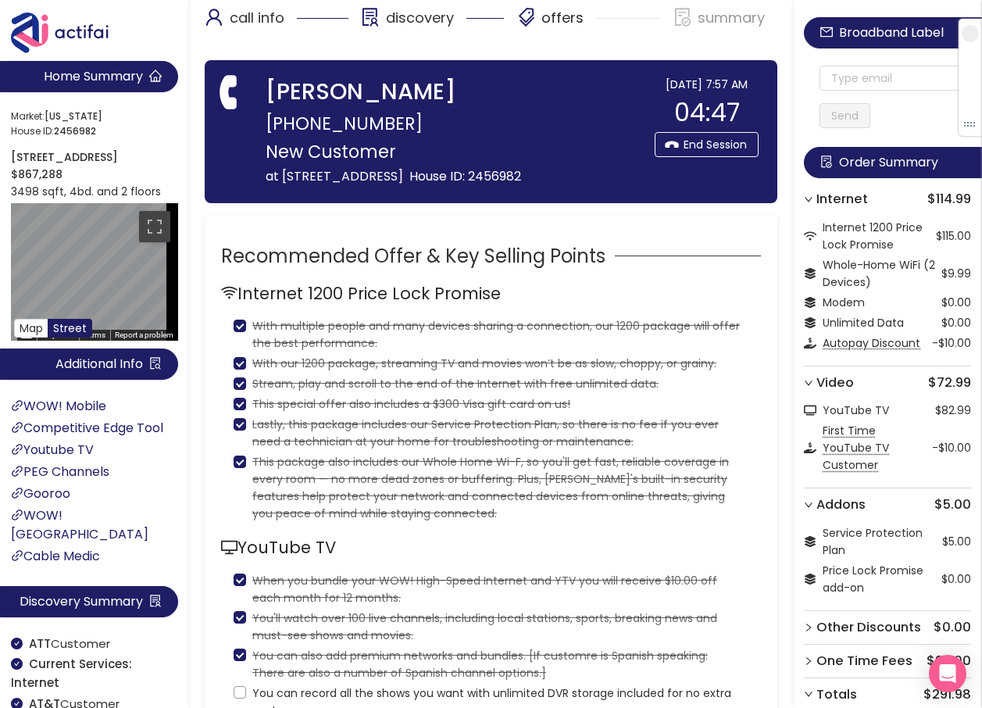
scroll to position [156, 0]
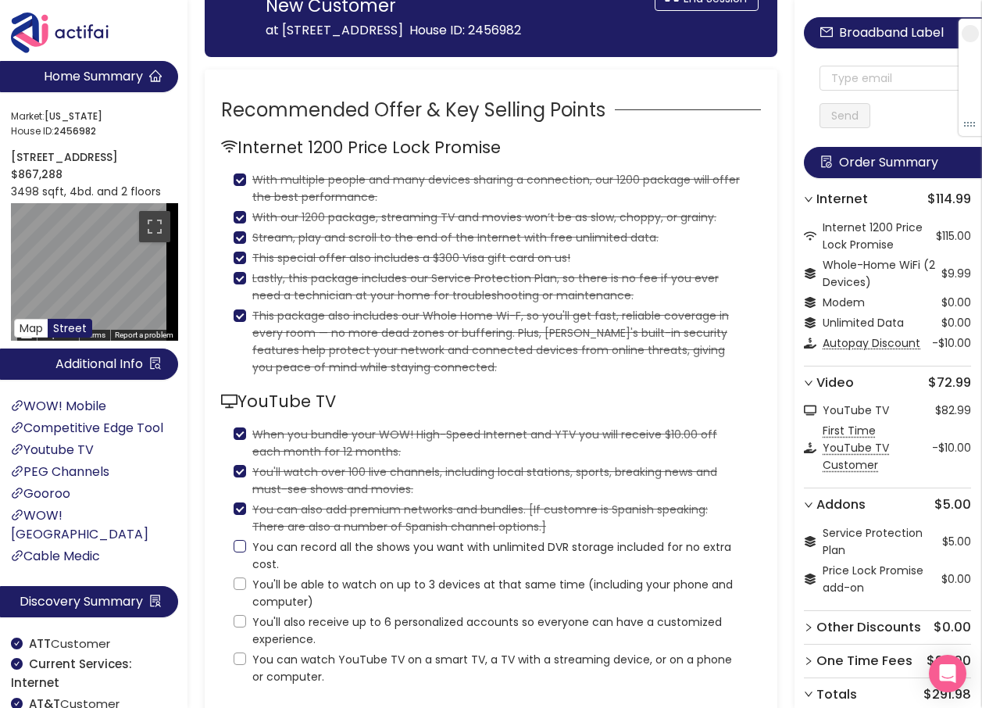
click at [240, 541] on input "You can record all the shows you want with unlimited DVR storage included for n…" at bounding box center [240, 546] width 13 height 13
checkbox input "true"
click at [241, 583] on input "You'll be able to watch on up to 3 devices at that same time (including your ph…" at bounding box center [240, 584] width 13 height 13
checkbox input "true"
click at [243, 622] on input "You'll also receive up to 6 personalized accounts so everyone can have a custom…" at bounding box center [240, 621] width 13 height 13
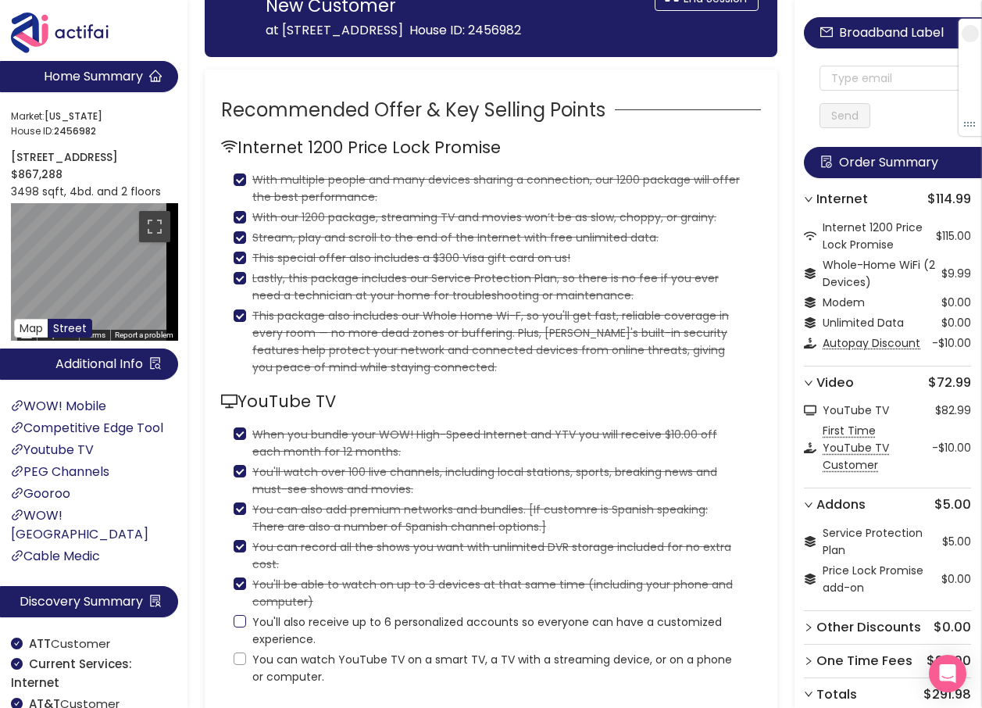
checkbox input "true"
click at [238, 662] on input "You can watch YouTube TV on a smart TV, a TV with a streaming device, or on a p…" at bounding box center [240, 659] width 13 height 13
checkbox input "true"
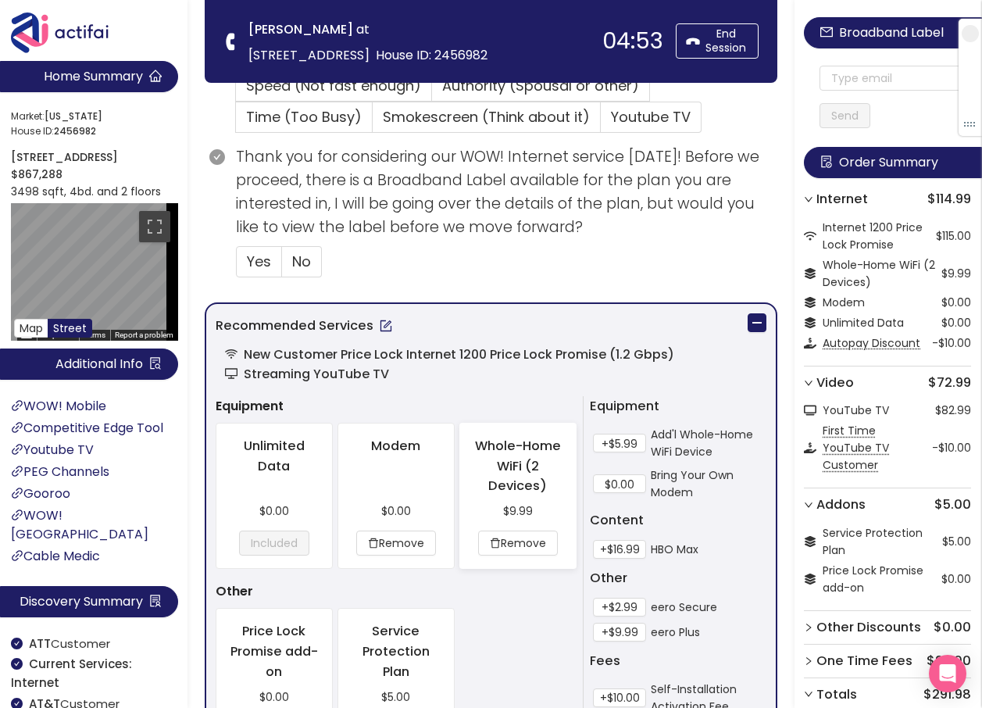
scroll to position [1399, 0]
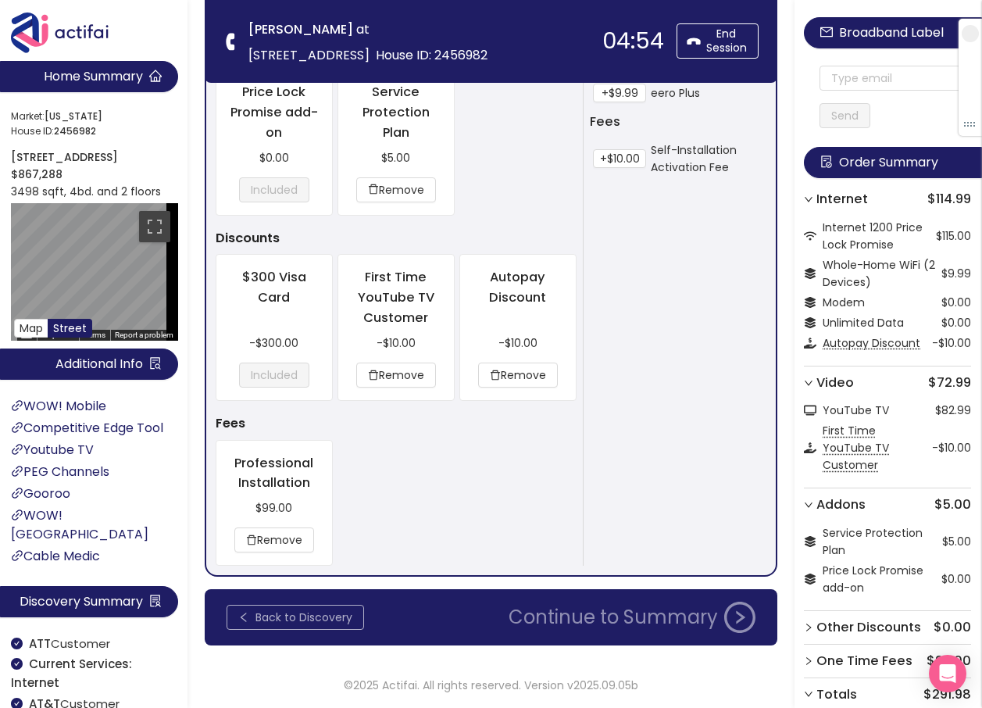
click at [325, 616] on button "Back to Discovery" at bounding box center [296, 617] width 138 height 25
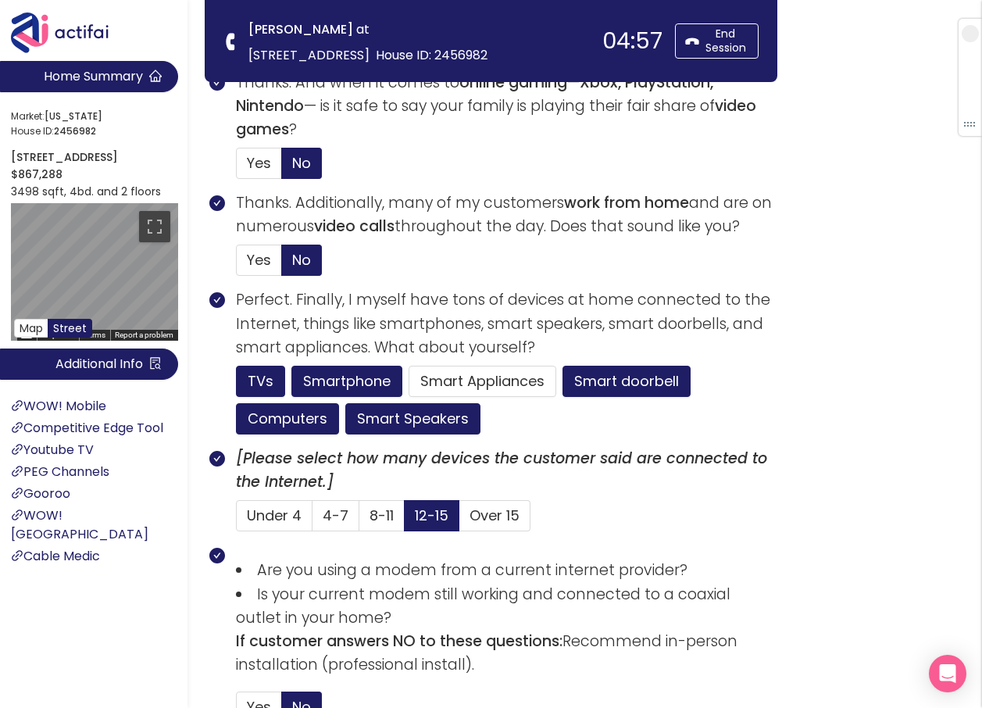
scroll to position [1069, 0]
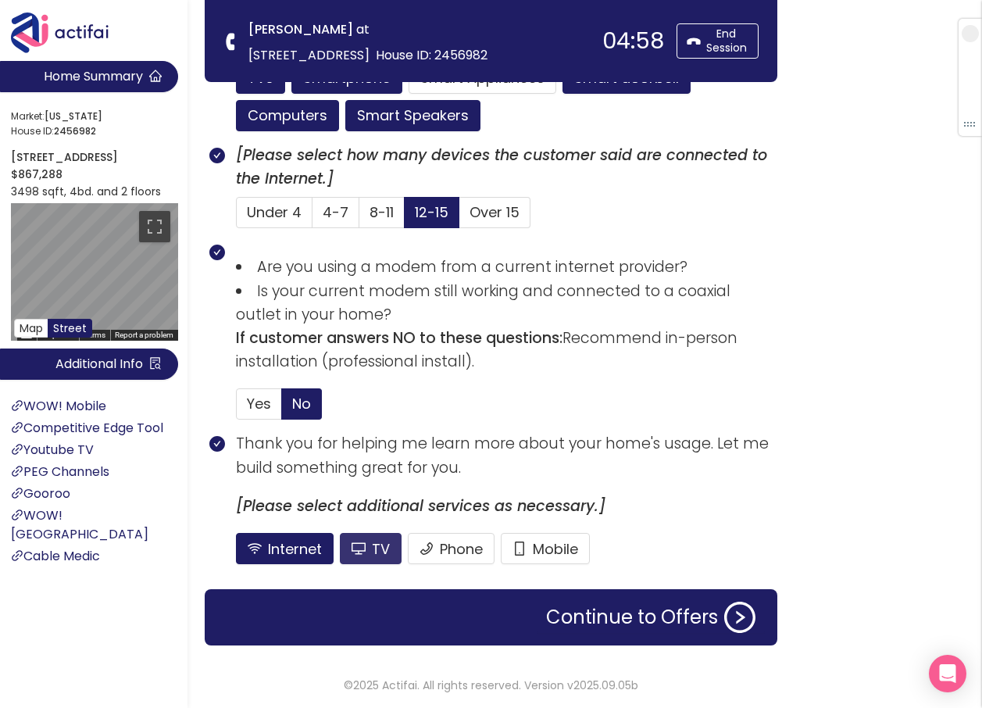
click at [374, 536] on button "TV" at bounding box center [371, 548] width 62 height 31
click at [606, 623] on button "Continue to Offers" at bounding box center [651, 617] width 228 height 31
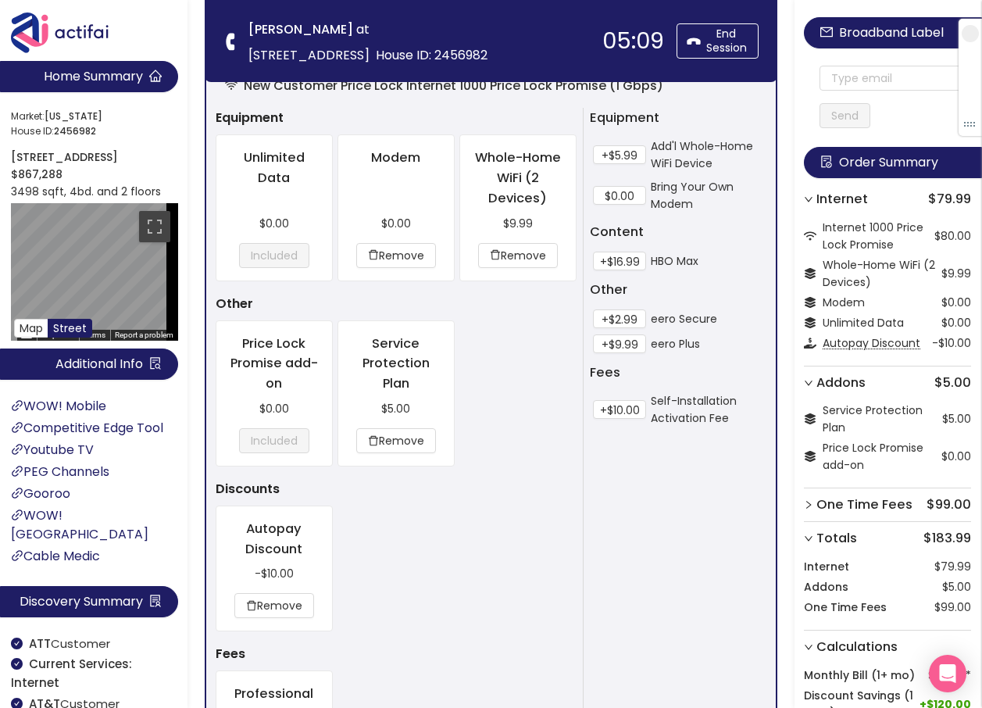
scroll to position [782, 0]
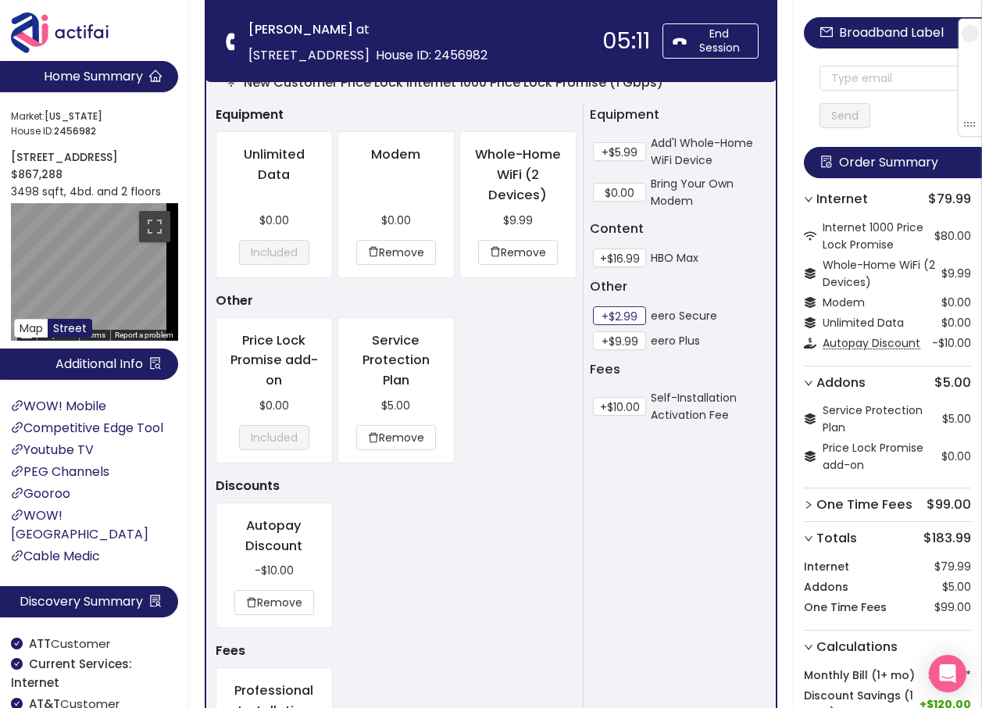
click at [626, 313] on button "+$2.99" at bounding box center [619, 315] width 53 height 19
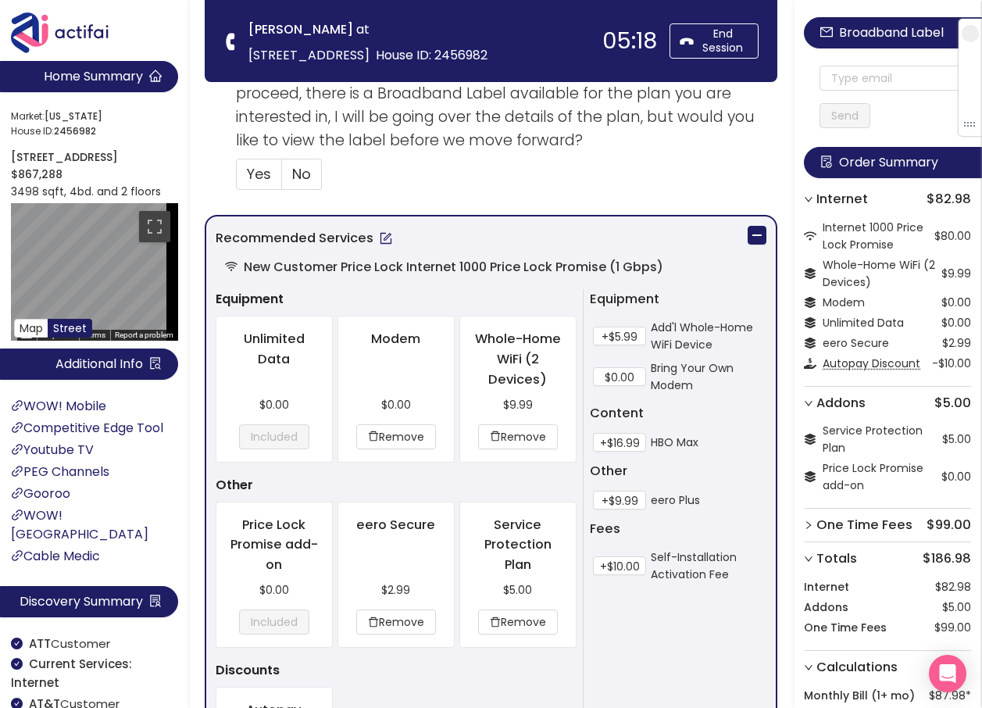
scroll to position [625, 0]
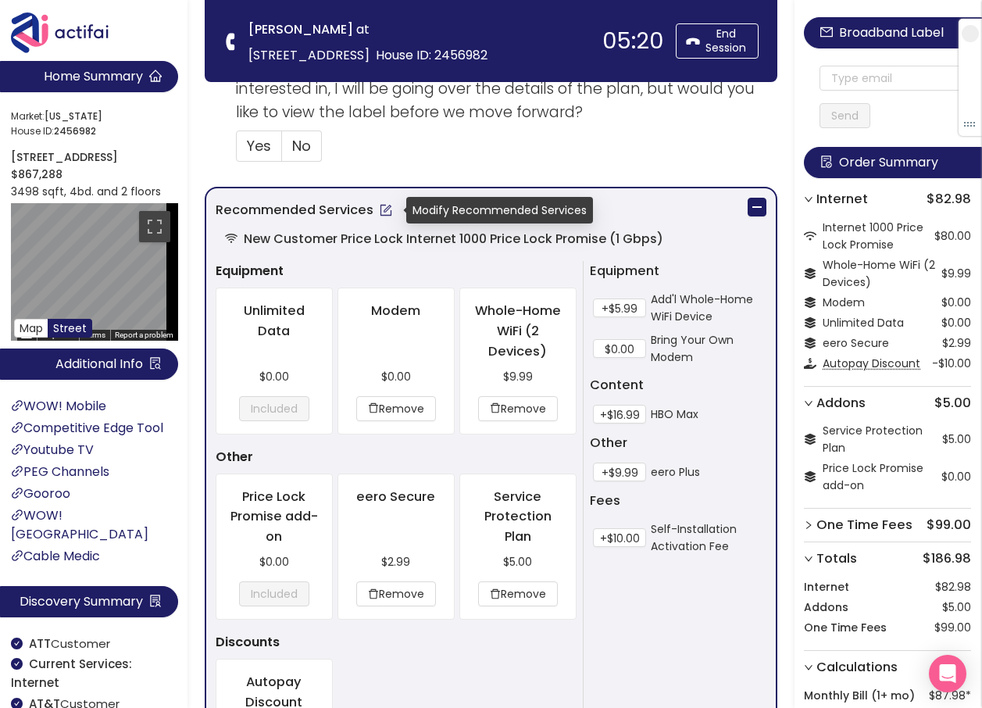
click at [381, 204] on button "button" at bounding box center [386, 210] width 25 height 25
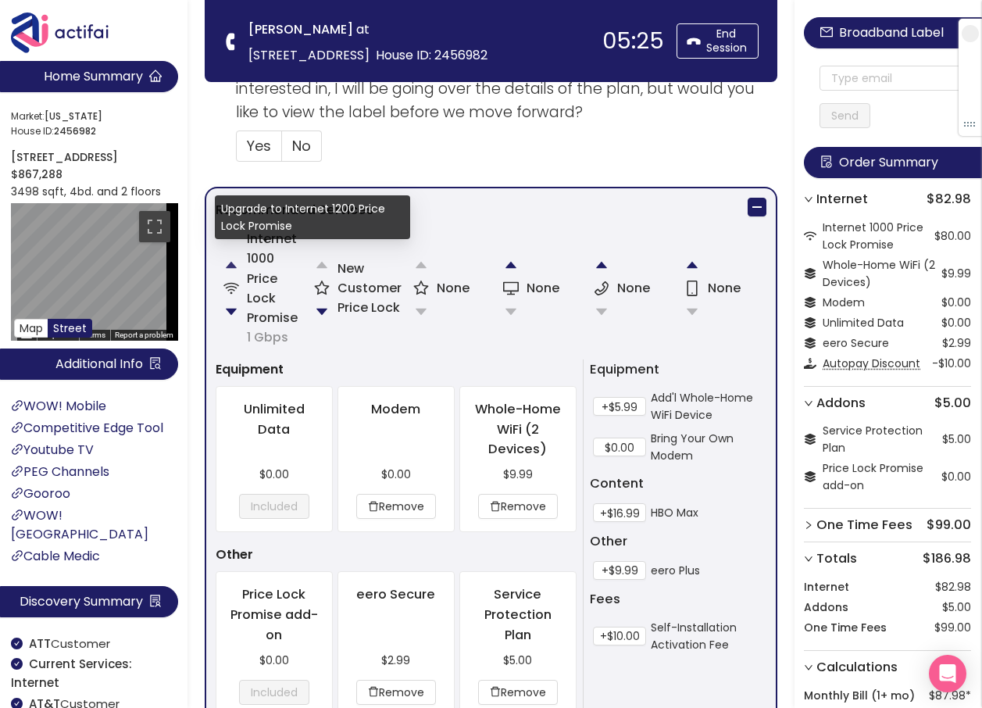
click at [228, 263] on button "button" at bounding box center [231, 264] width 31 height 31
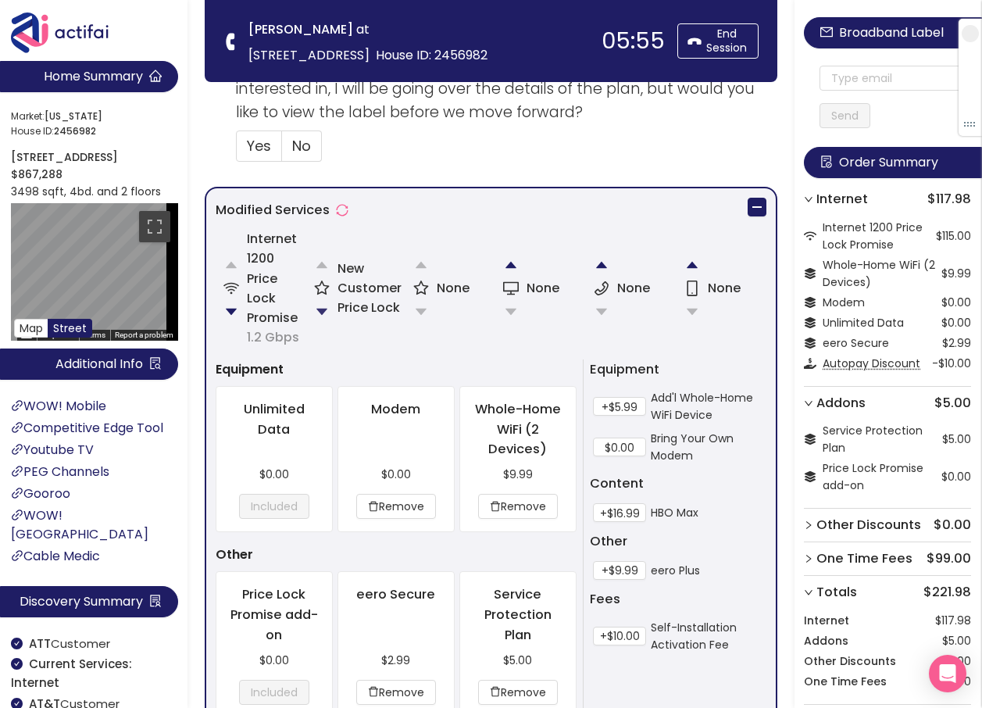
click at [320, 310] on button "button" at bounding box center [321, 311] width 31 height 31
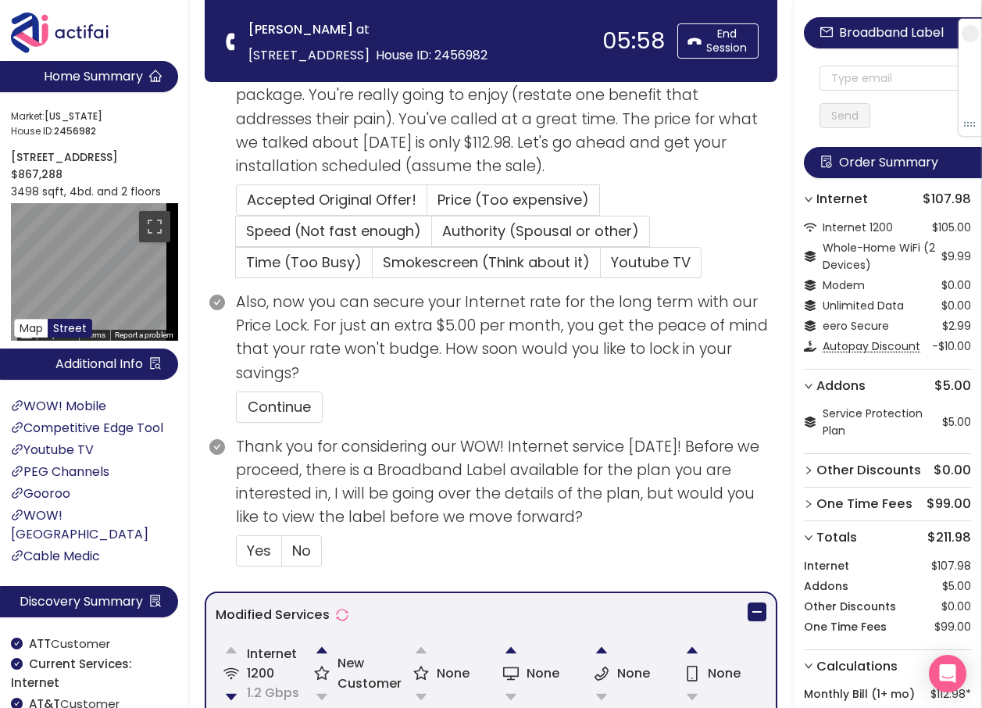
scroll to position [332, 0]
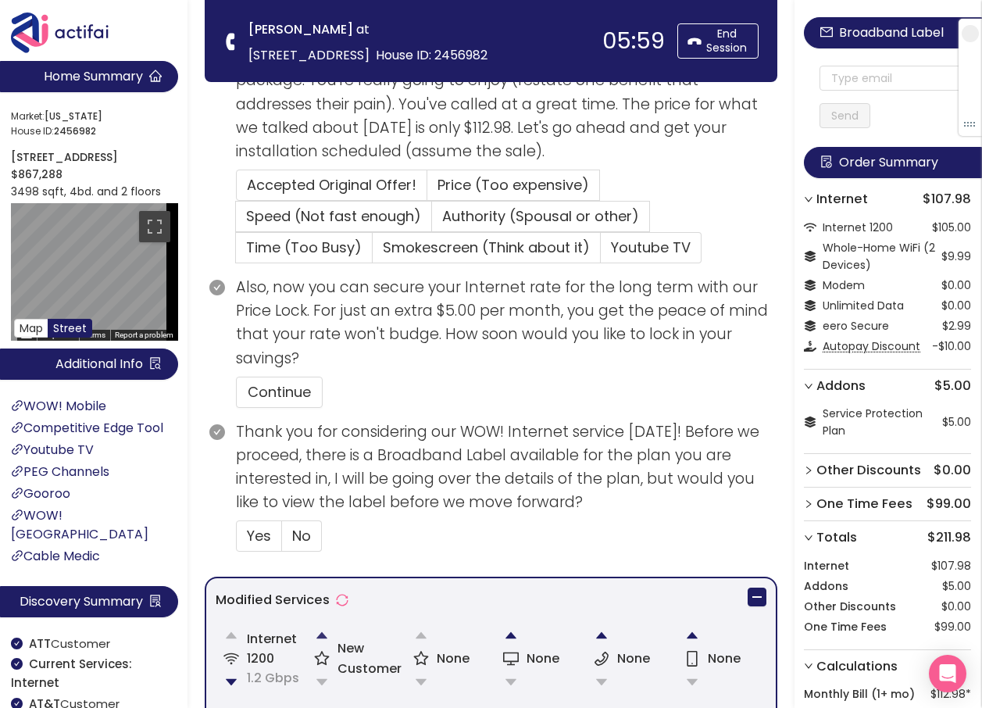
click at [330, 632] on button "button" at bounding box center [321, 635] width 31 height 31
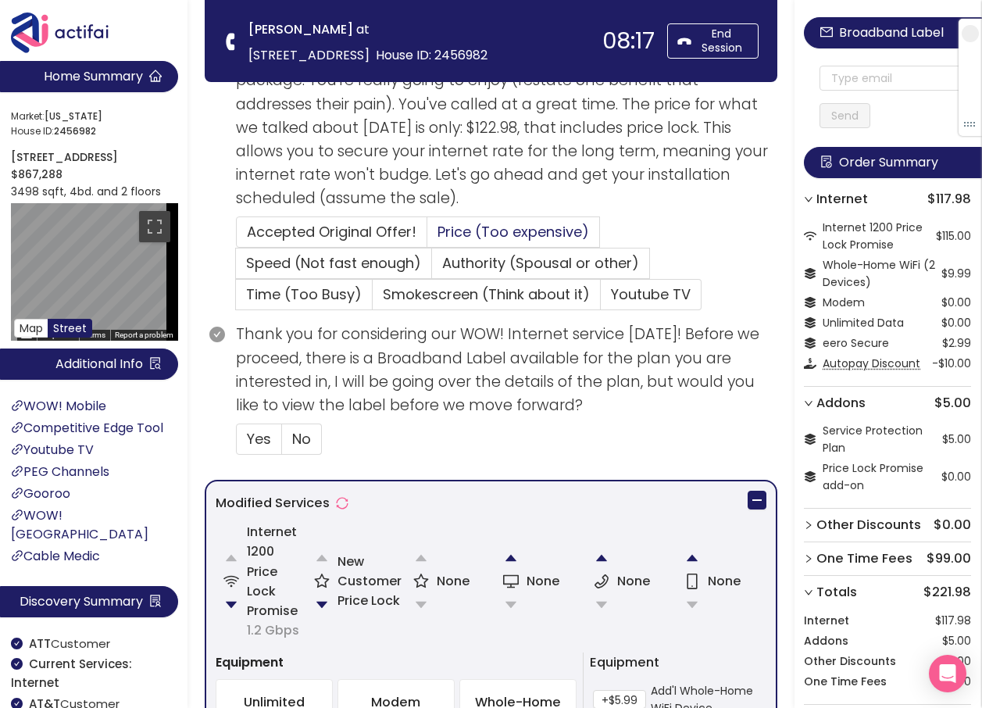
click at [466, 231] on span "Price (Too expensive)" at bounding box center [514, 232] width 152 height 20
click at [428, 237] on input "Price (Too expensive)" at bounding box center [428, 237] width 0 height 0
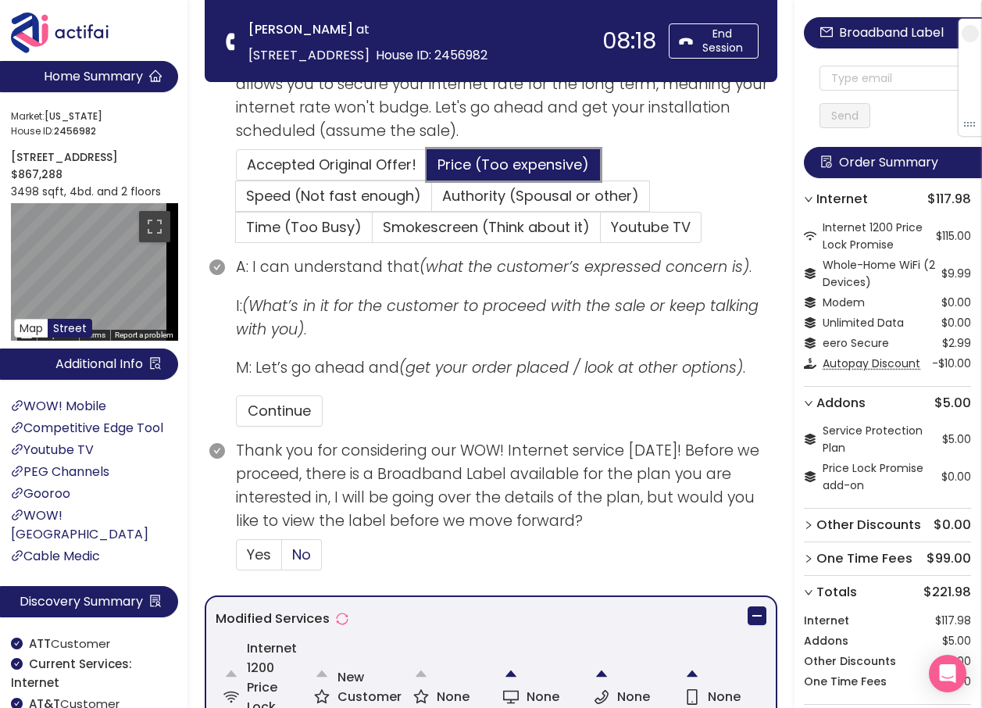
scroll to position [489, 0]
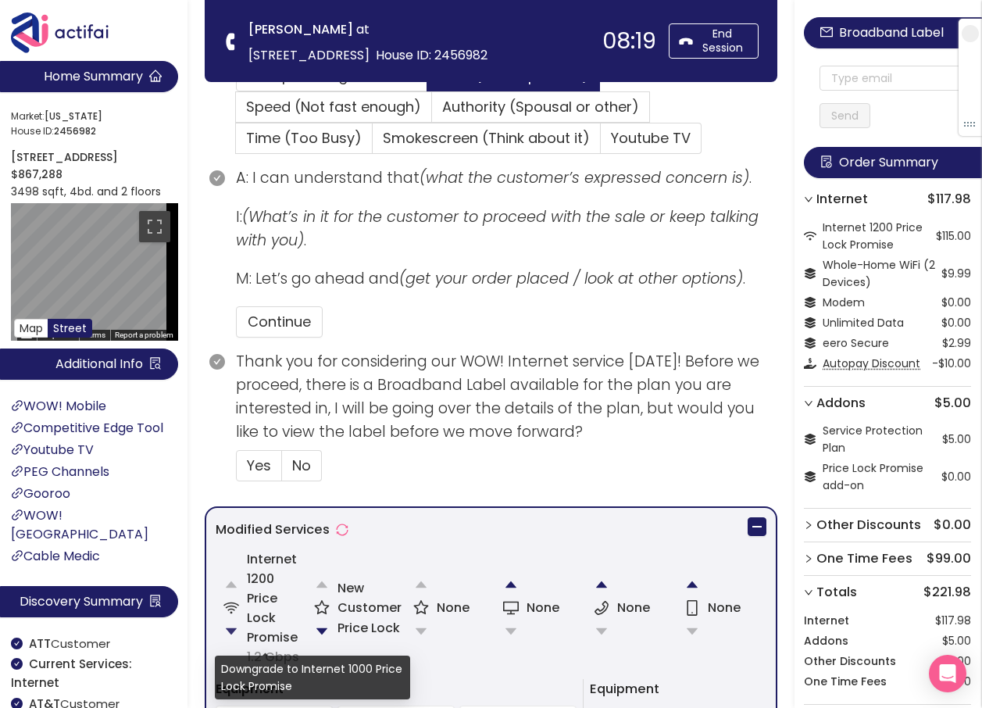
click at [232, 632] on button "button" at bounding box center [231, 631] width 31 height 31
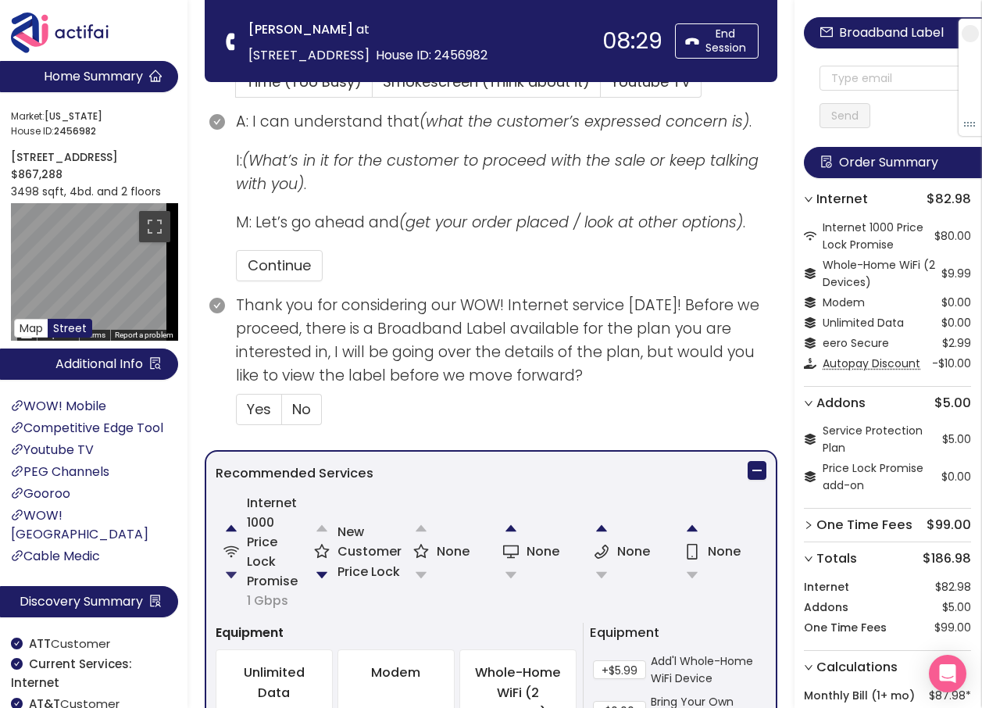
scroll to position [567, 0]
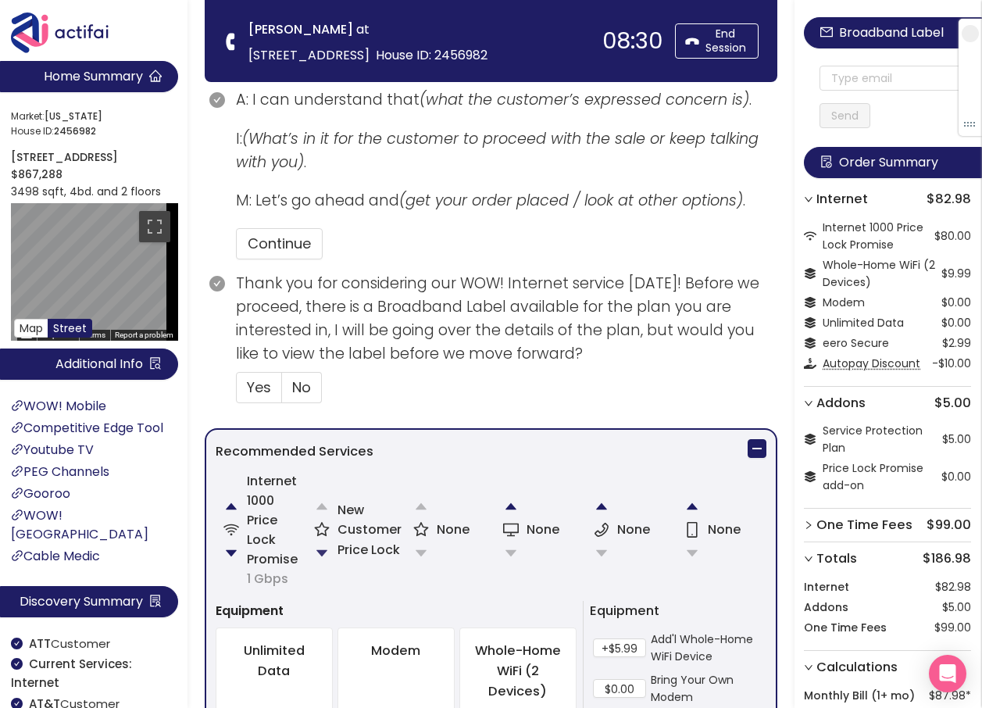
click at [326, 553] on button "button" at bounding box center [321, 553] width 31 height 31
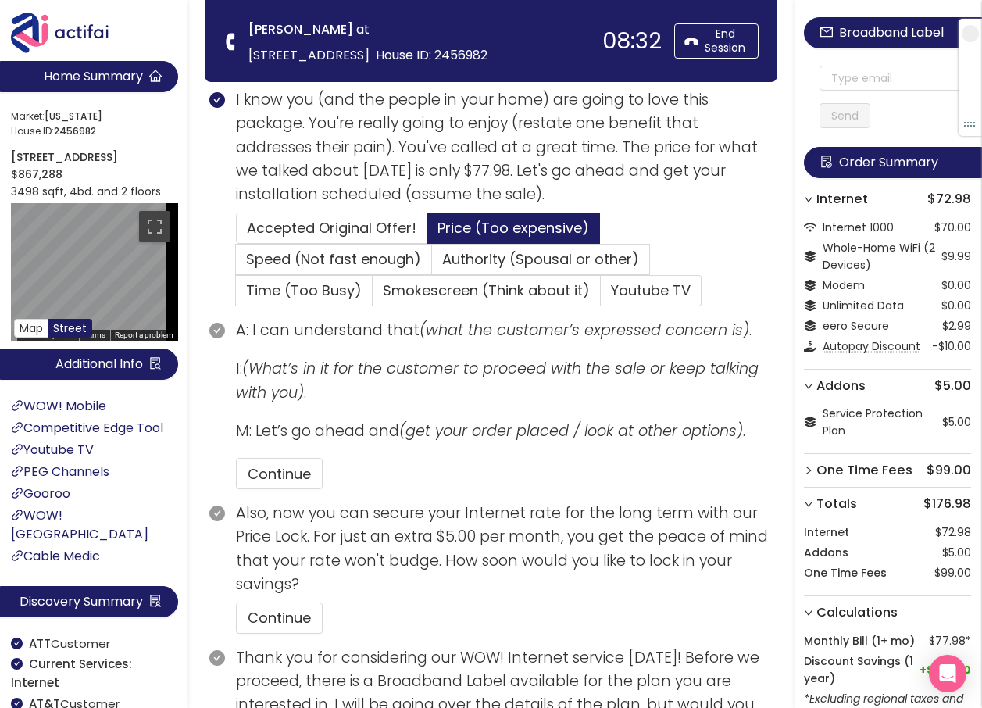
scroll to position [520, 0]
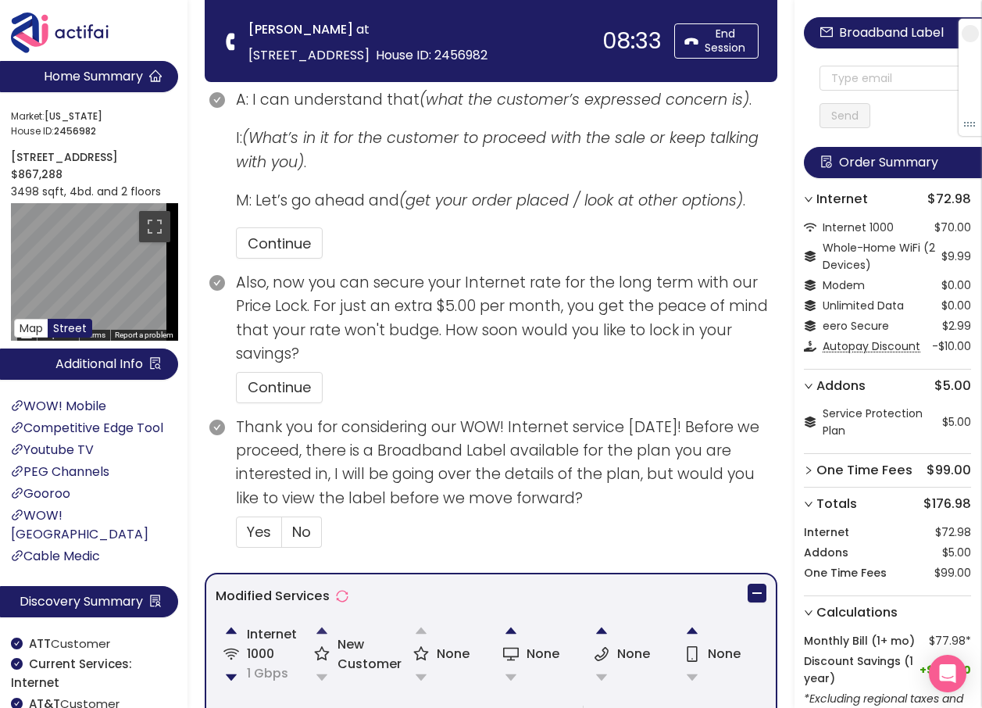
click at [316, 623] on button "button" at bounding box center [321, 630] width 31 height 31
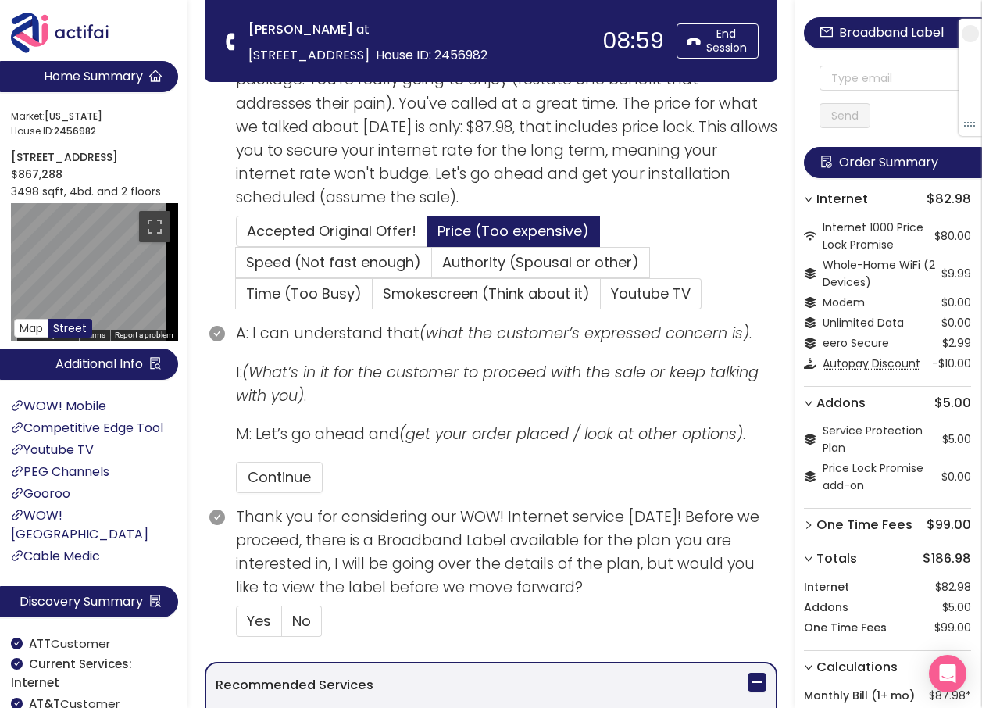
scroll to position [332, 0]
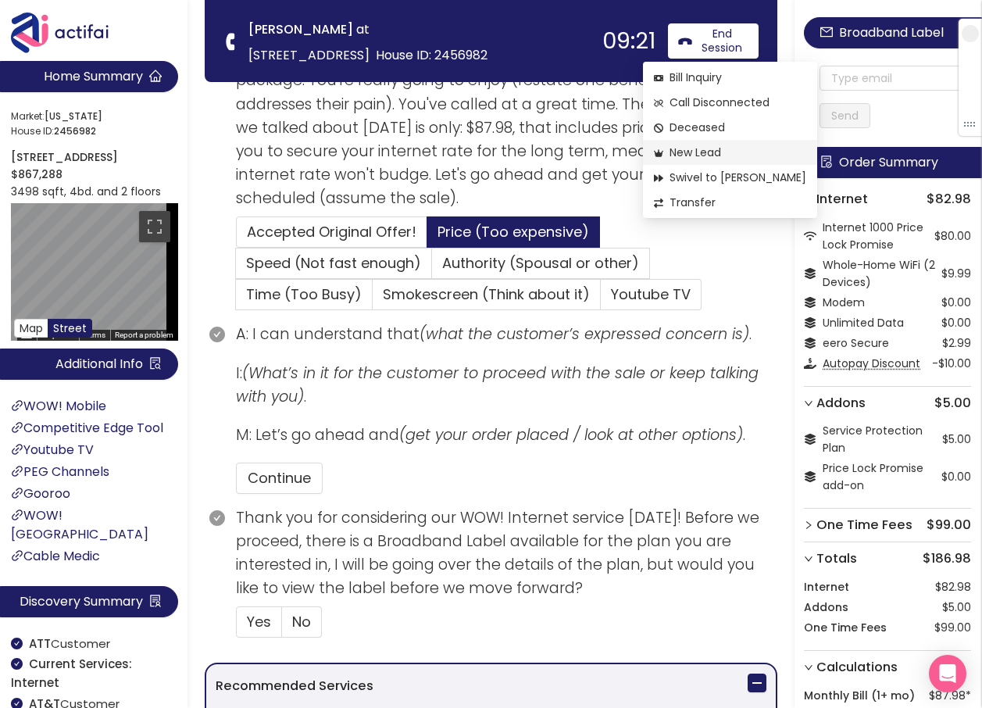
click at [695, 149] on span "New Lead" at bounding box center [730, 152] width 152 height 17
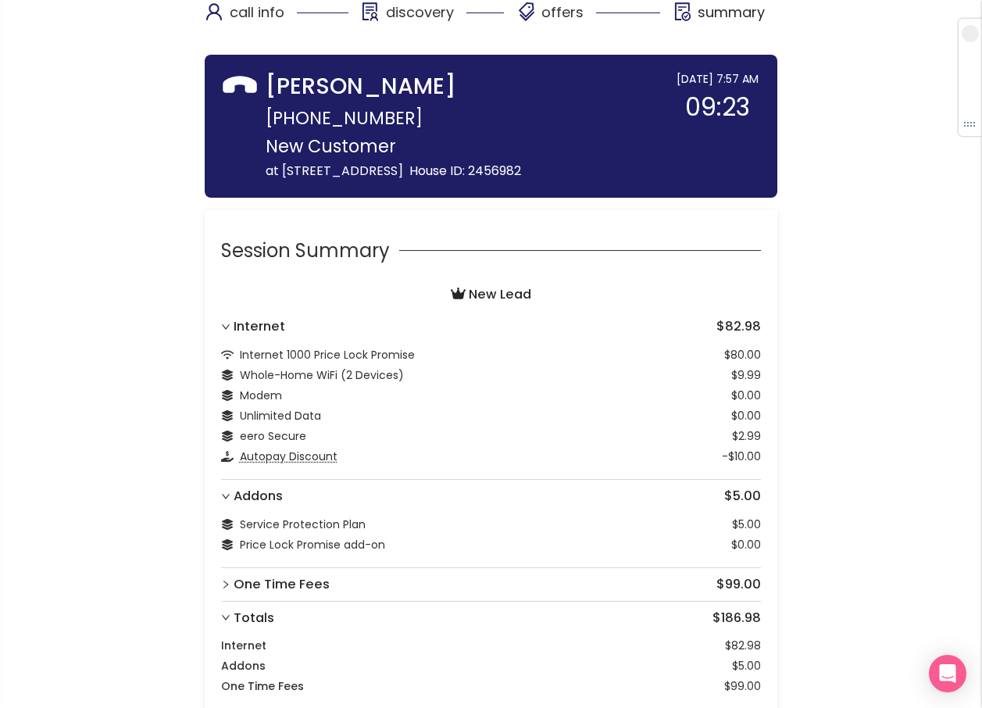
scroll to position [194, 0]
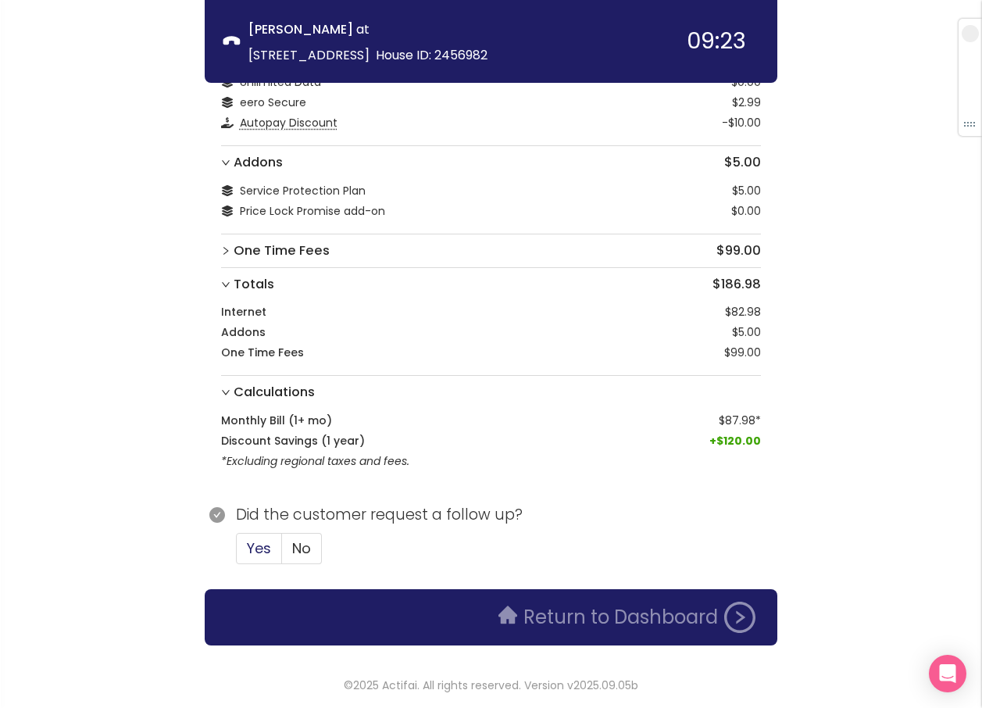
click at [257, 546] on span "Yes" at bounding box center [259, 549] width 24 height 20
click at [237, 553] on input "Yes" at bounding box center [237, 553] width 0 height 0
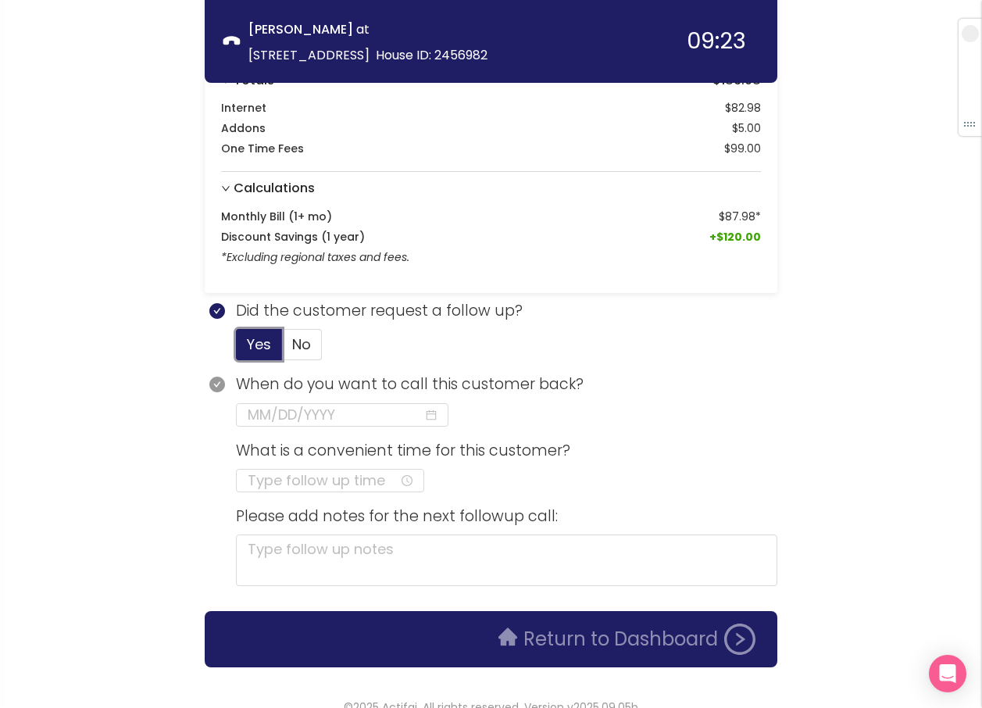
scroll to position [420, 0]
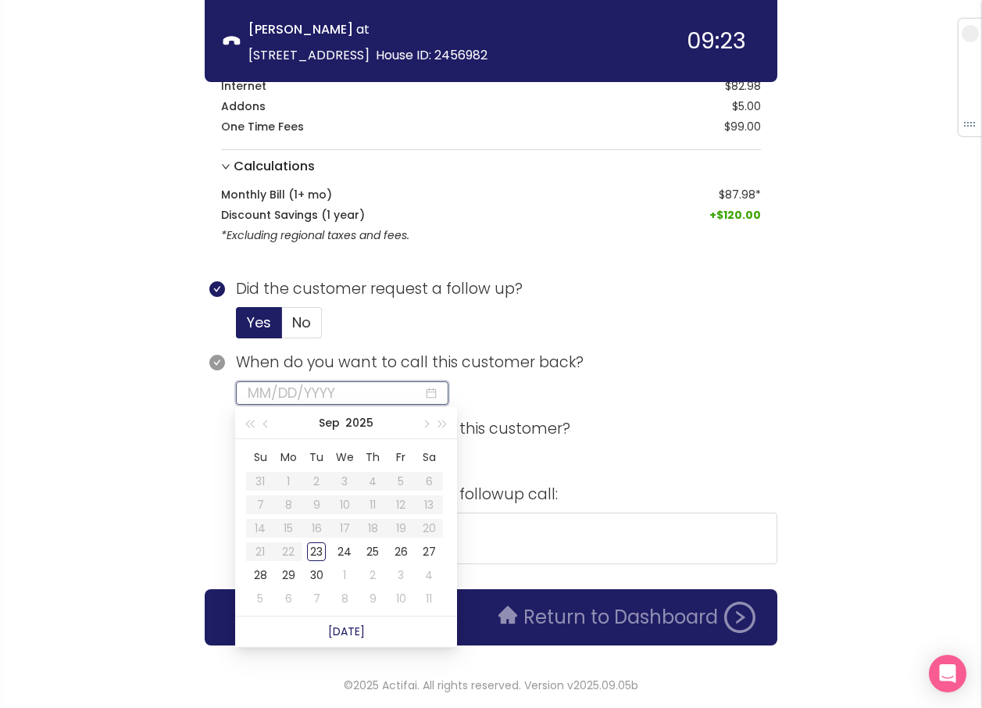
click at [268, 389] on input at bounding box center [336, 393] width 176 height 22
type input "[DATE]"
click at [339, 553] on div "24" at bounding box center [344, 551] width 19 height 19
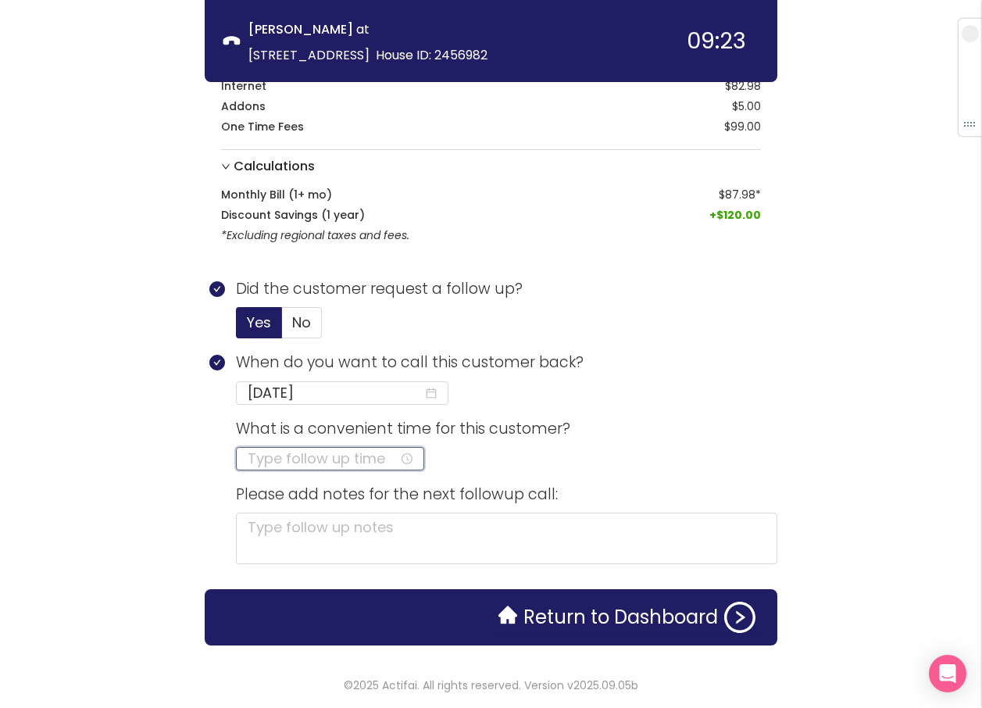
click at [263, 460] on input at bounding box center [324, 459] width 152 height 22
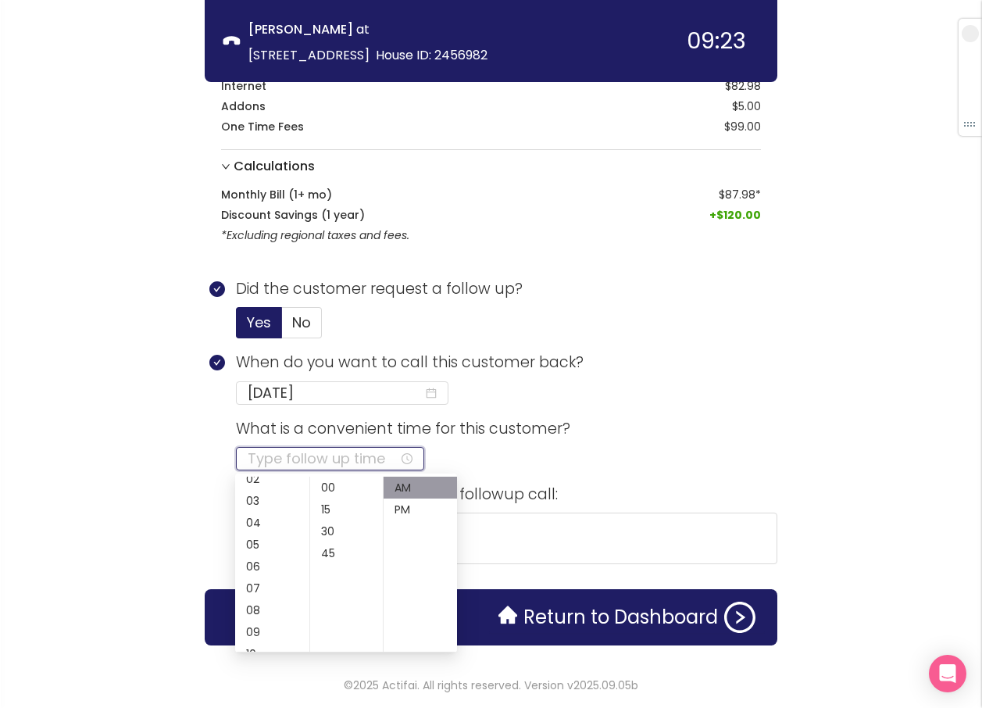
scroll to position [63, 0]
click at [253, 599] on div "08" at bounding box center [272, 600] width 74 height 22
type input "08:00 AM"
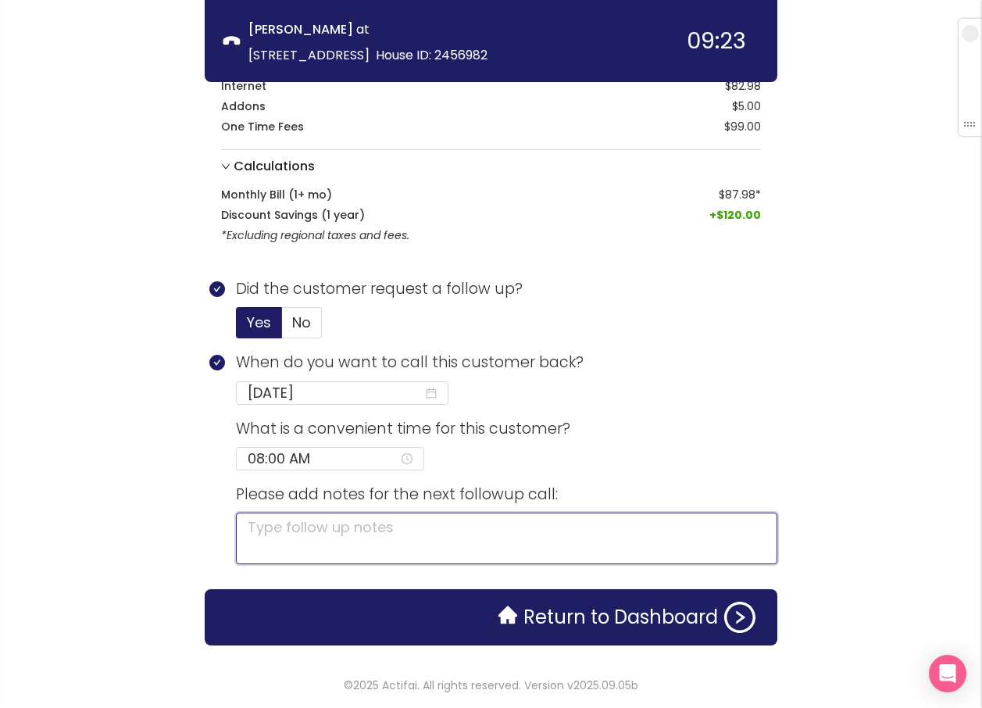
click at [521, 535] on textarea at bounding box center [507, 539] width 542 height 52
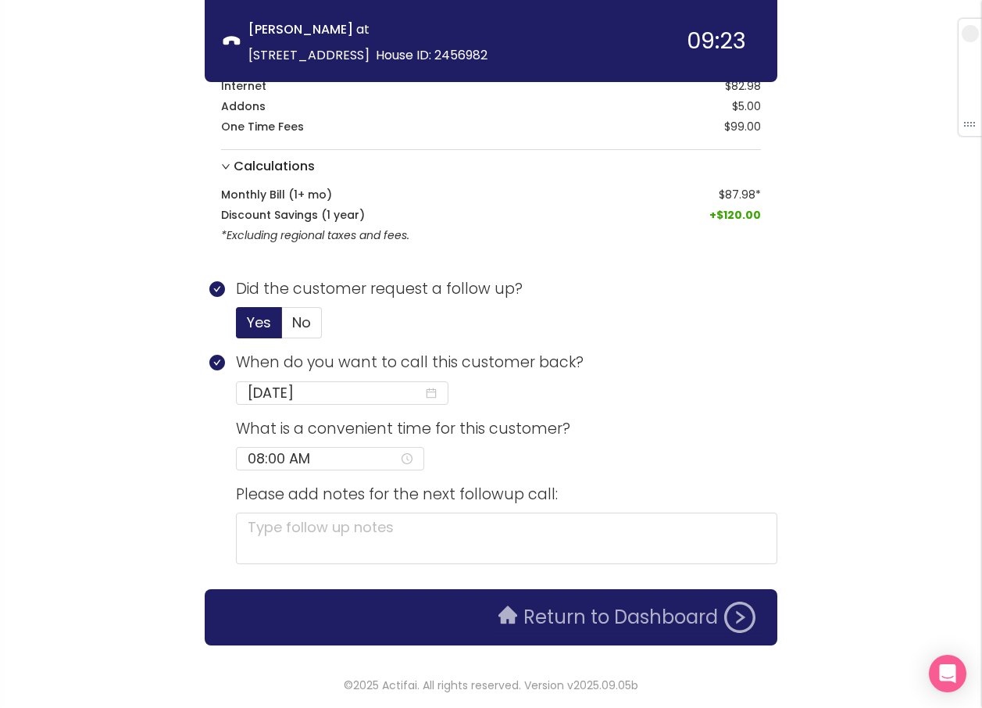
click at [555, 610] on button "Return to Dashboard" at bounding box center [627, 617] width 276 height 31
